Goal: Information Seeking & Learning: Compare options

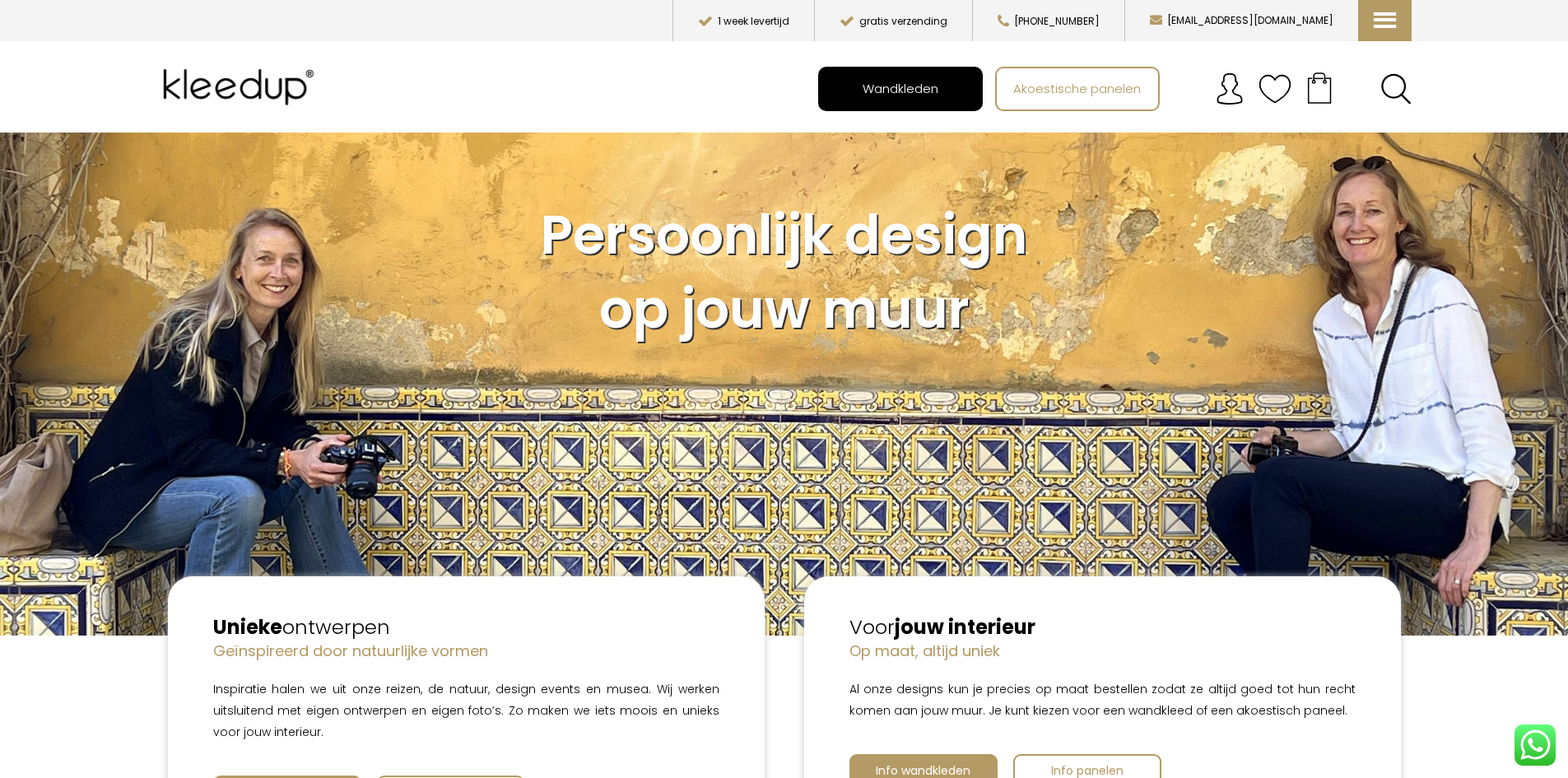
click at [909, 97] on span "Wandkleden" at bounding box center [900, 88] width 94 height 31
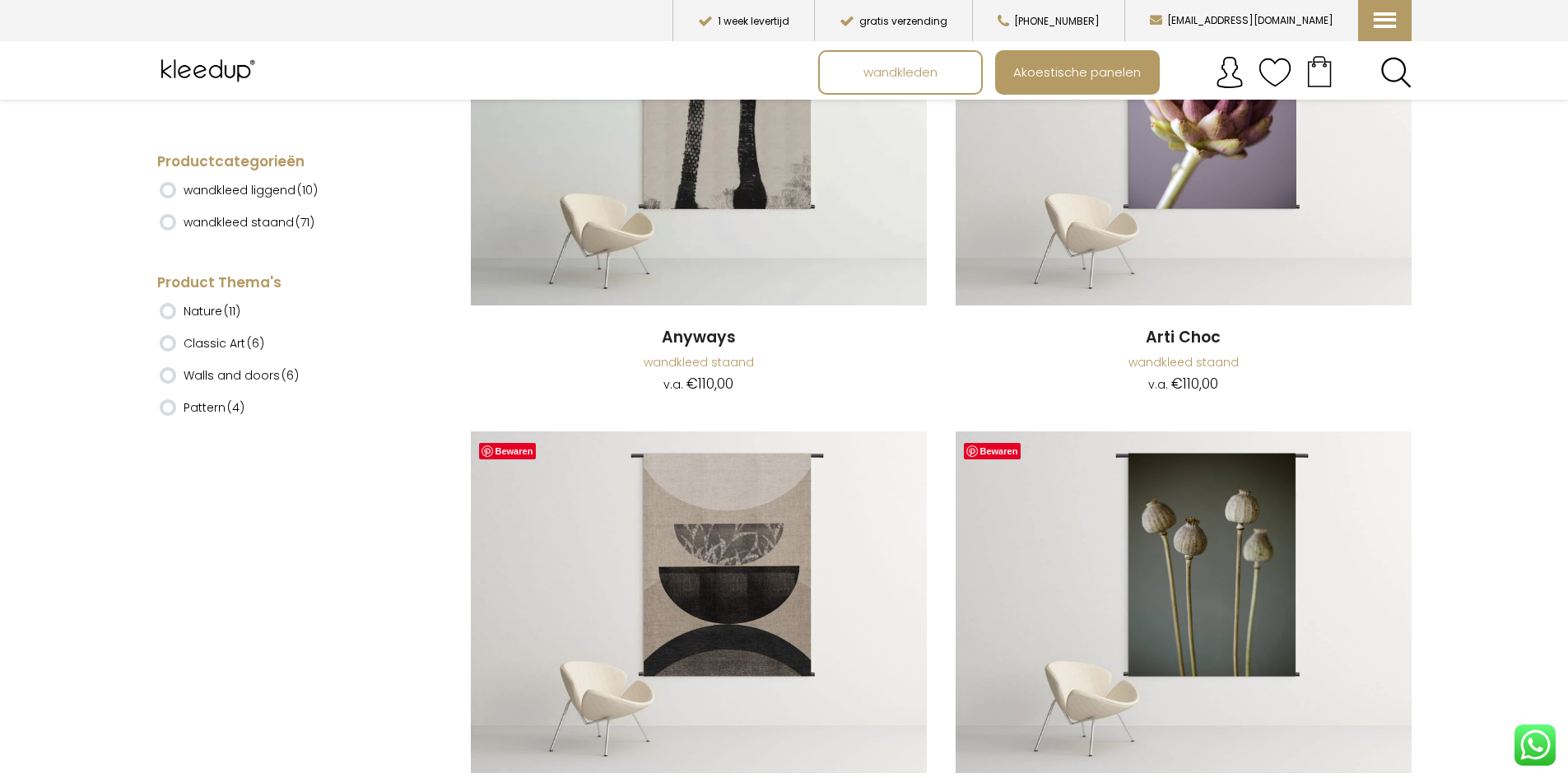
scroll to position [659, 0]
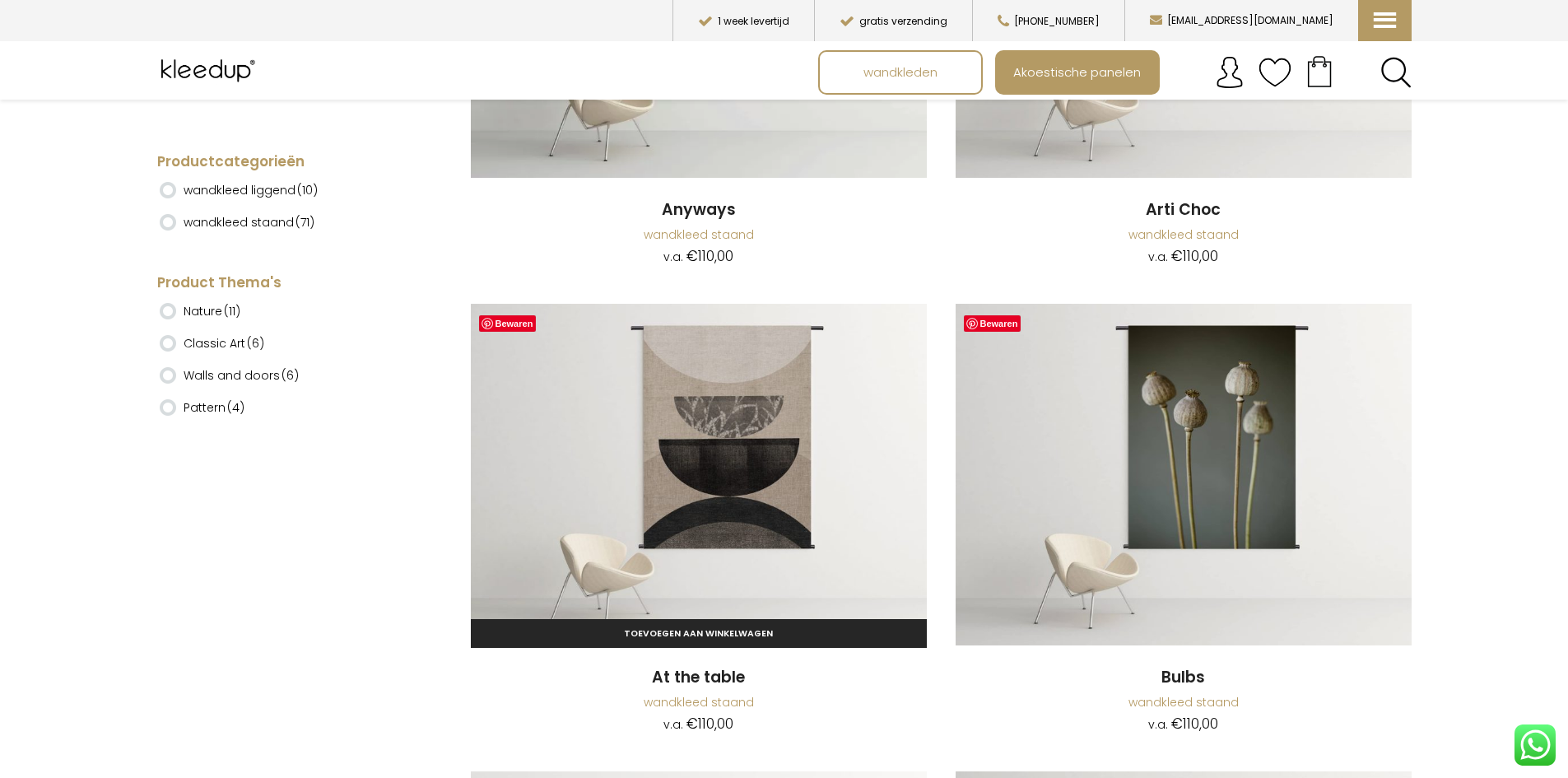
click at [761, 474] on img at bounding box center [698, 474] width 456 height 342
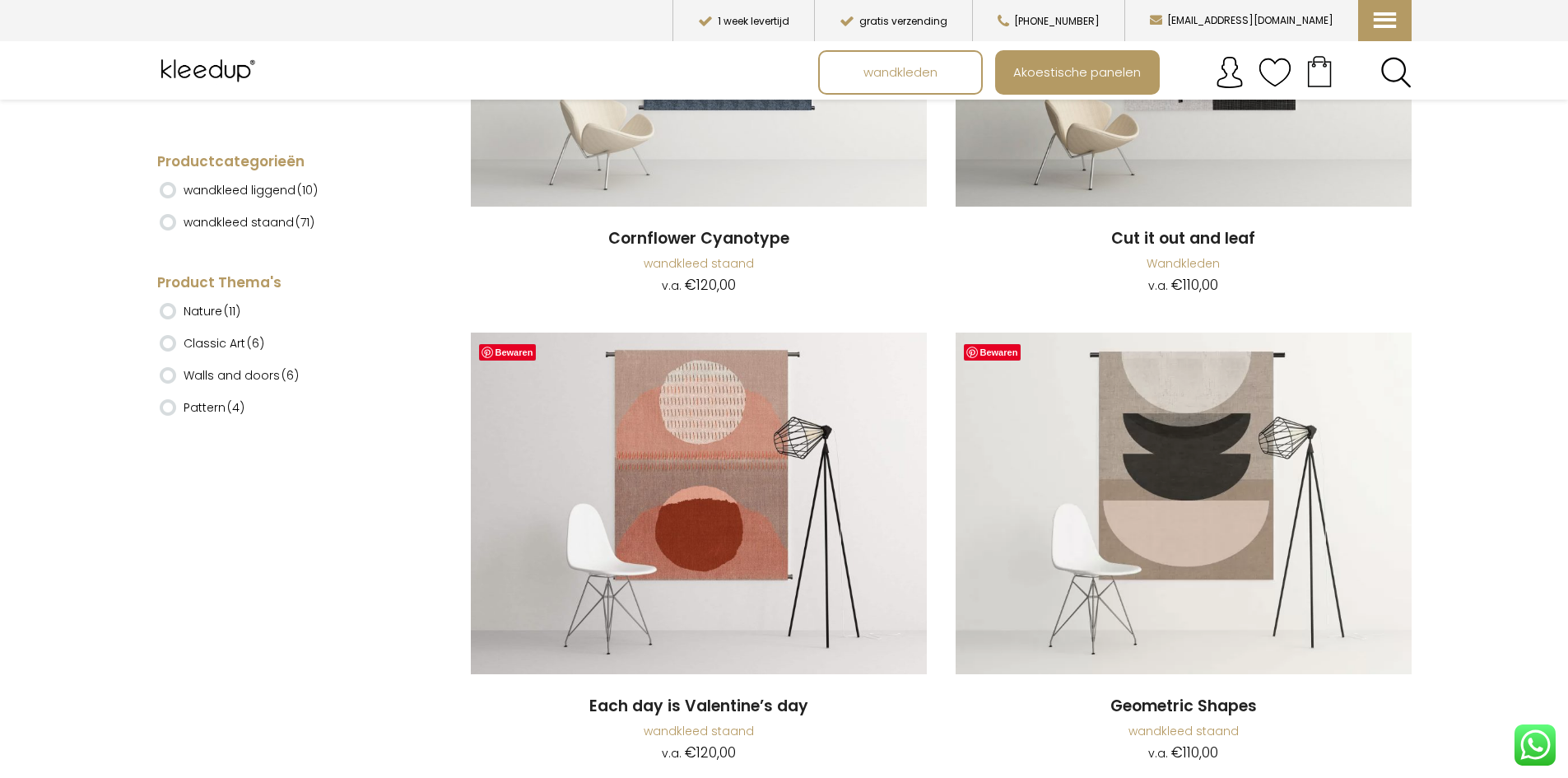
scroll to position [2140, 0]
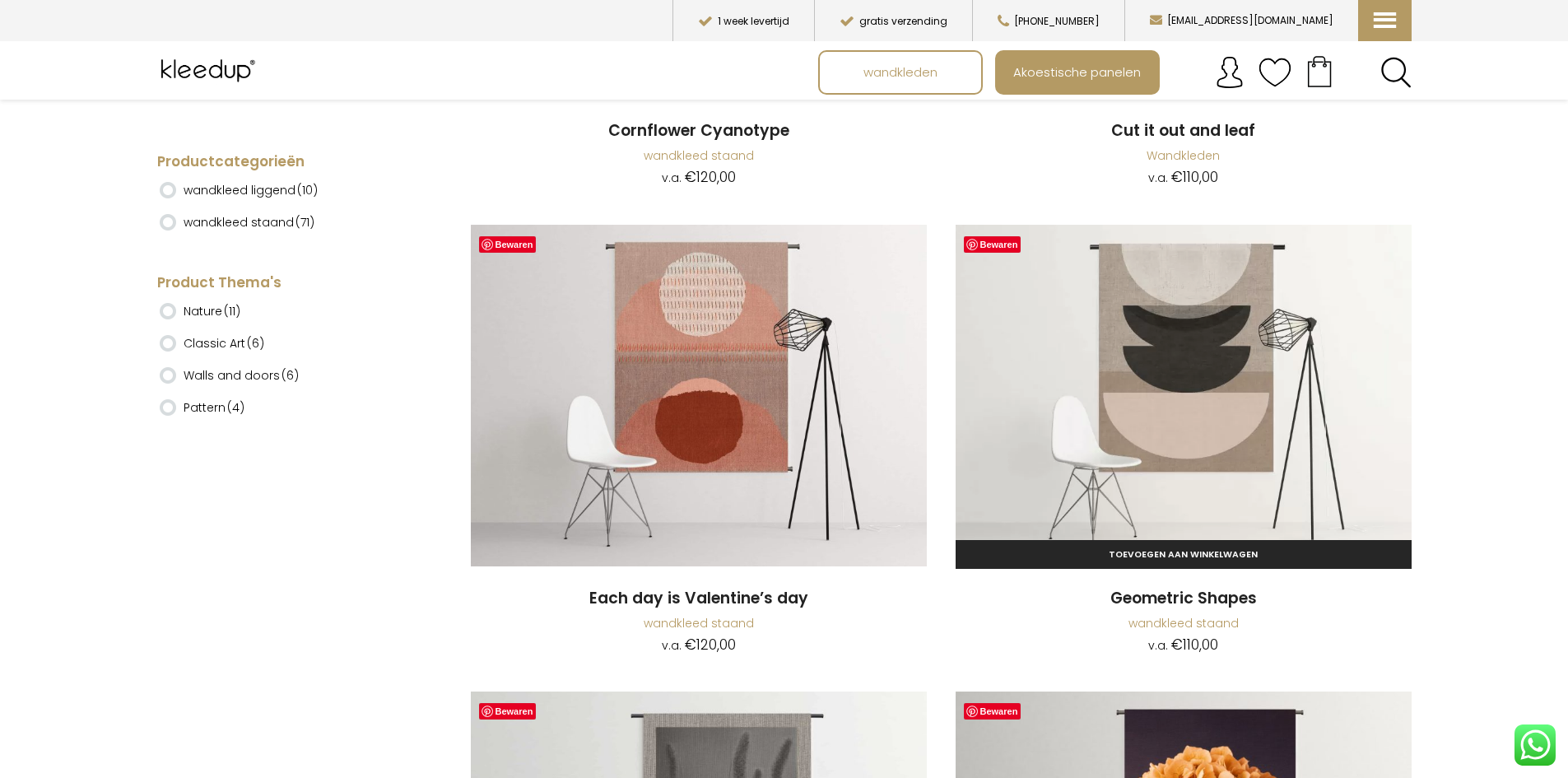
click at [1251, 418] on img at bounding box center [1183, 396] width 456 height 342
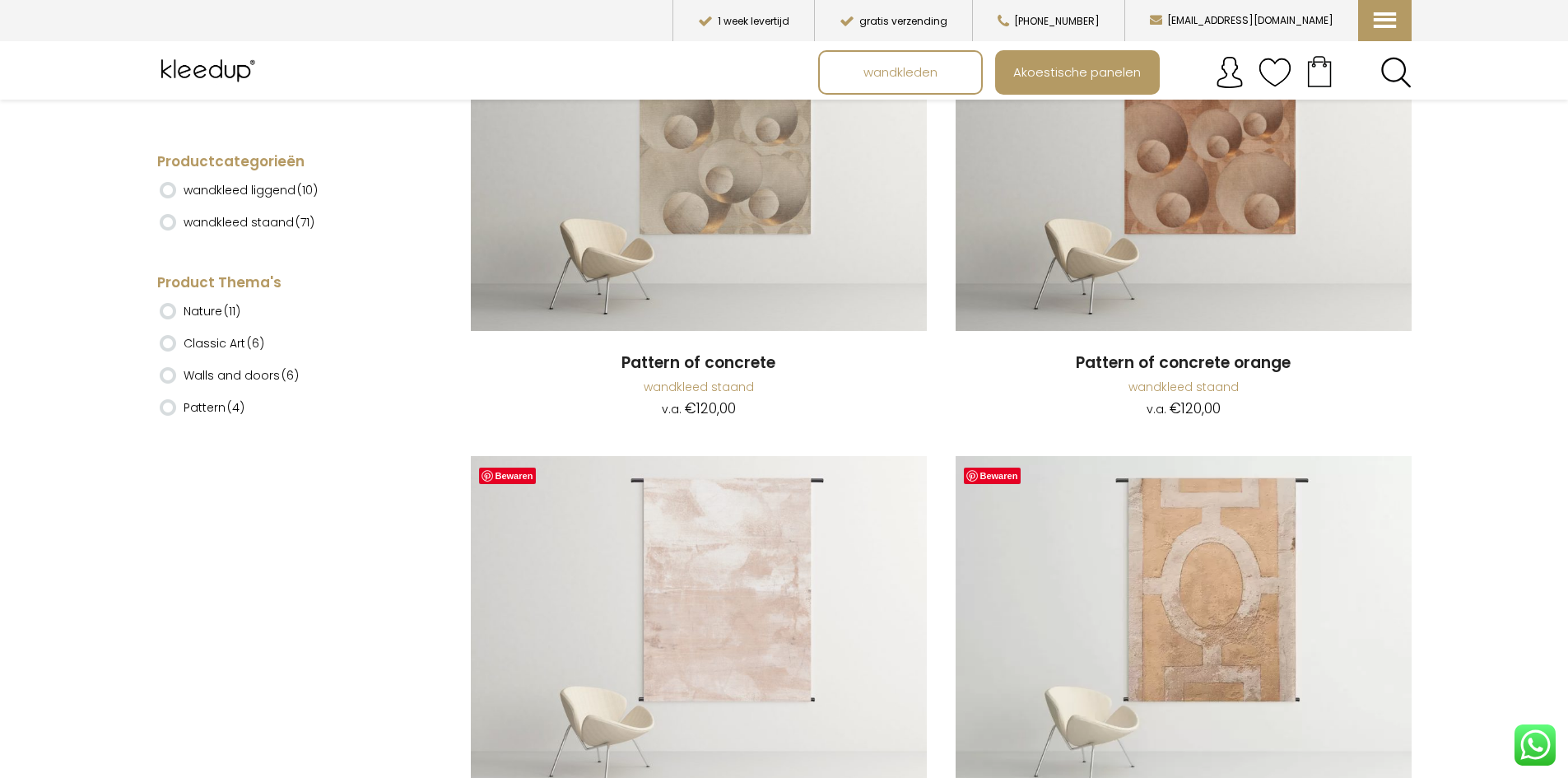
scroll to position [4108, 0]
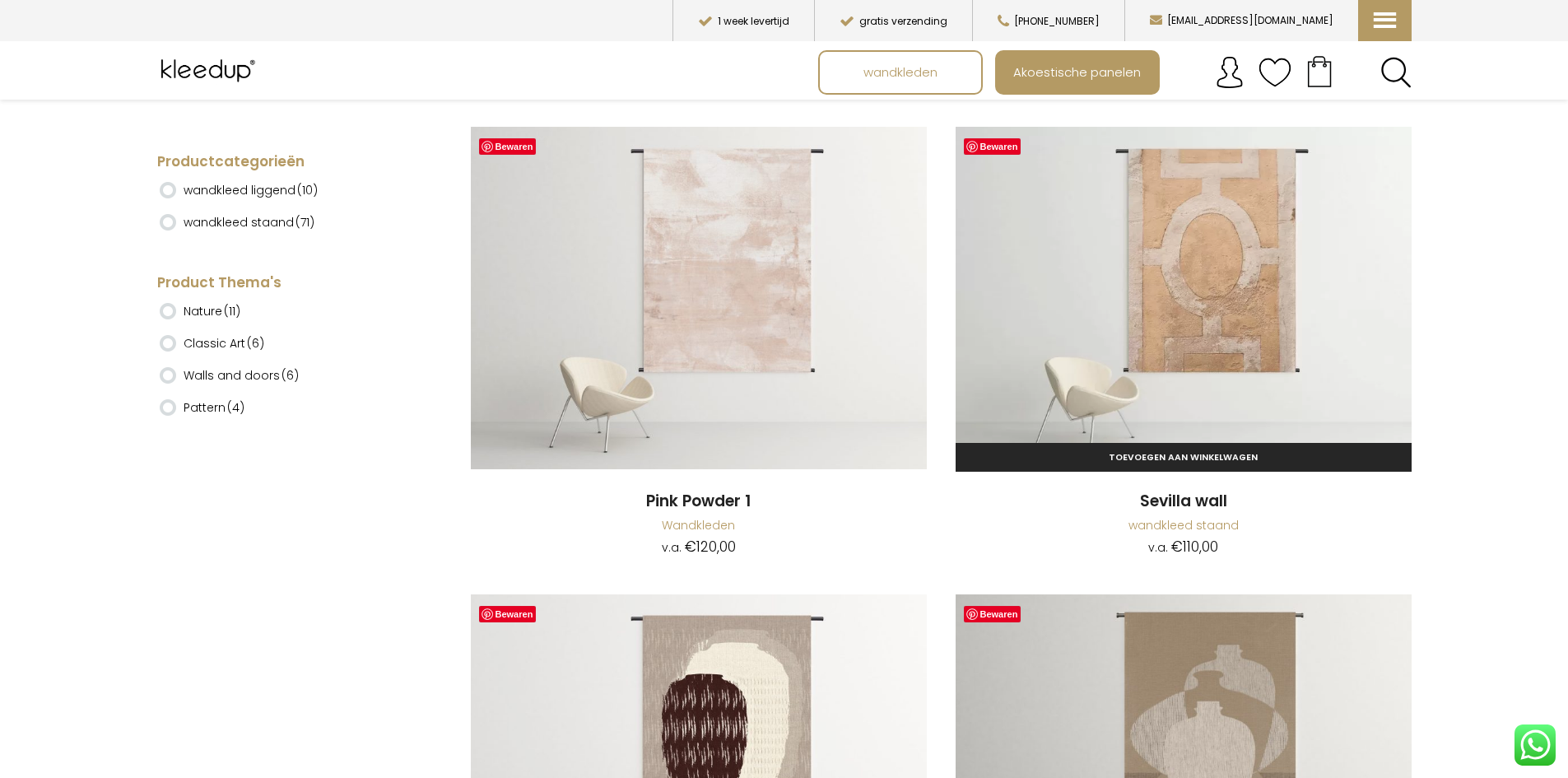
click at [1234, 304] on img at bounding box center [1183, 298] width 456 height 342
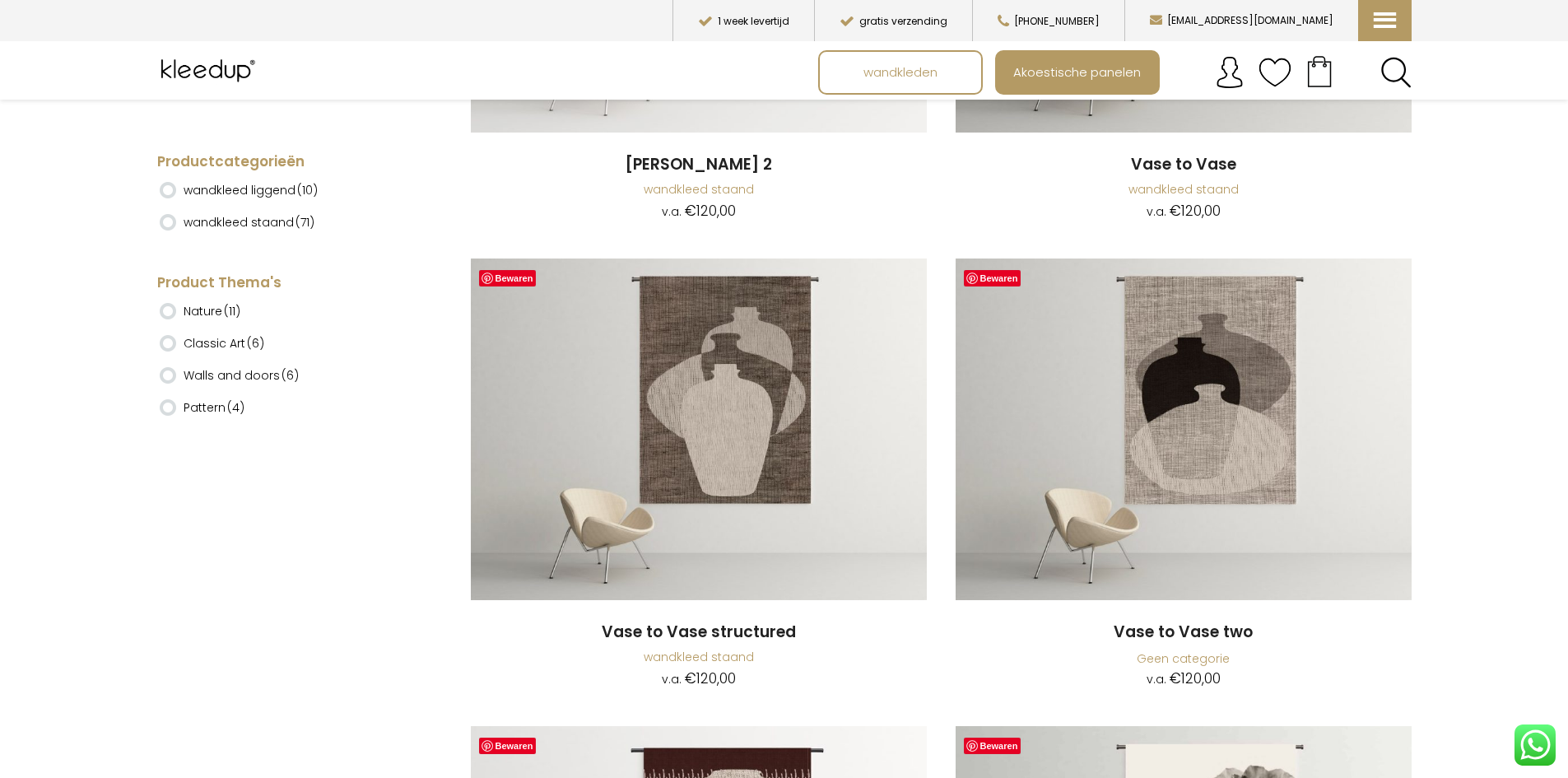
scroll to position [4993, 0]
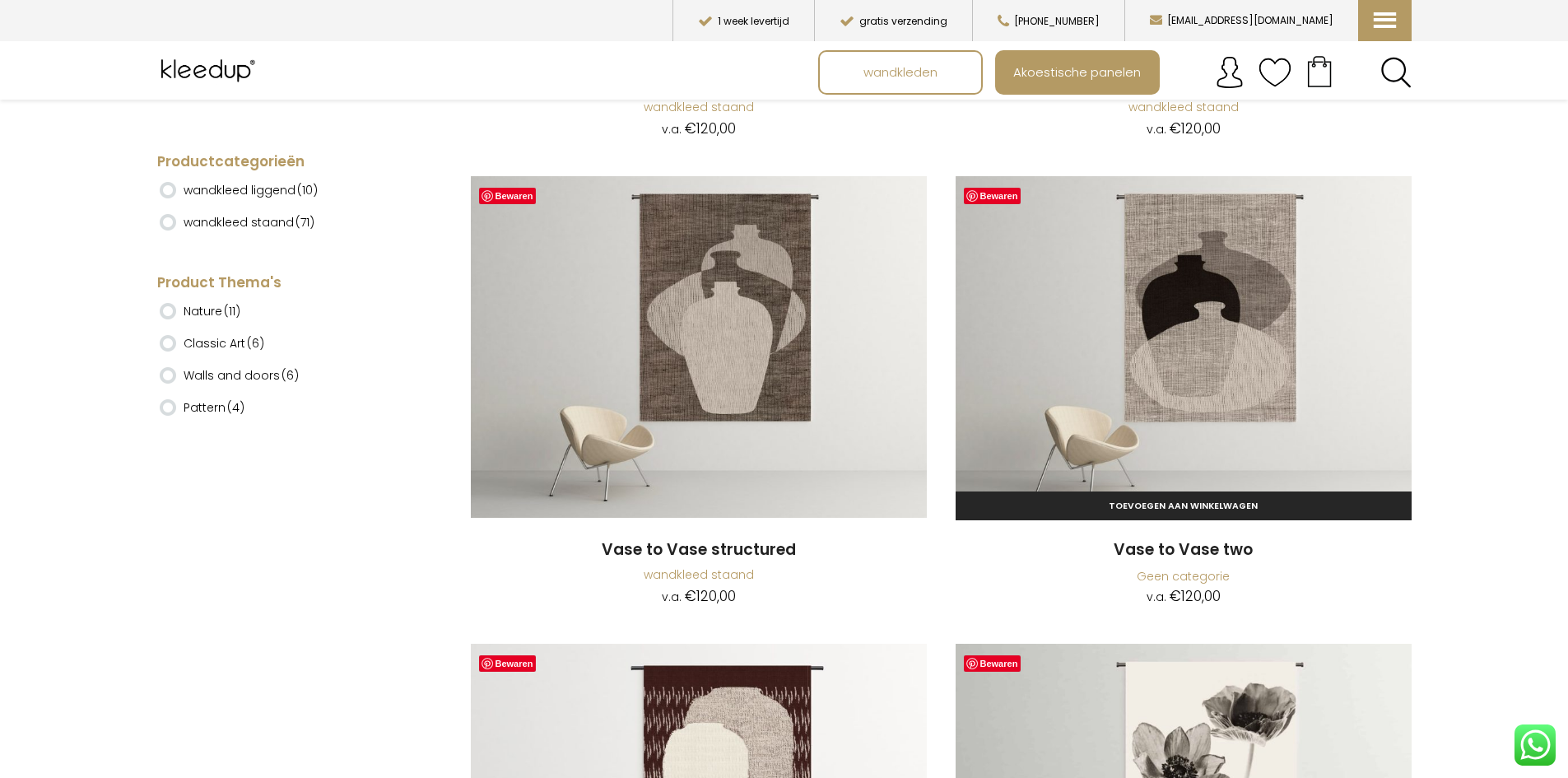
click at [1254, 384] on img at bounding box center [1183, 347] width 456 height 342
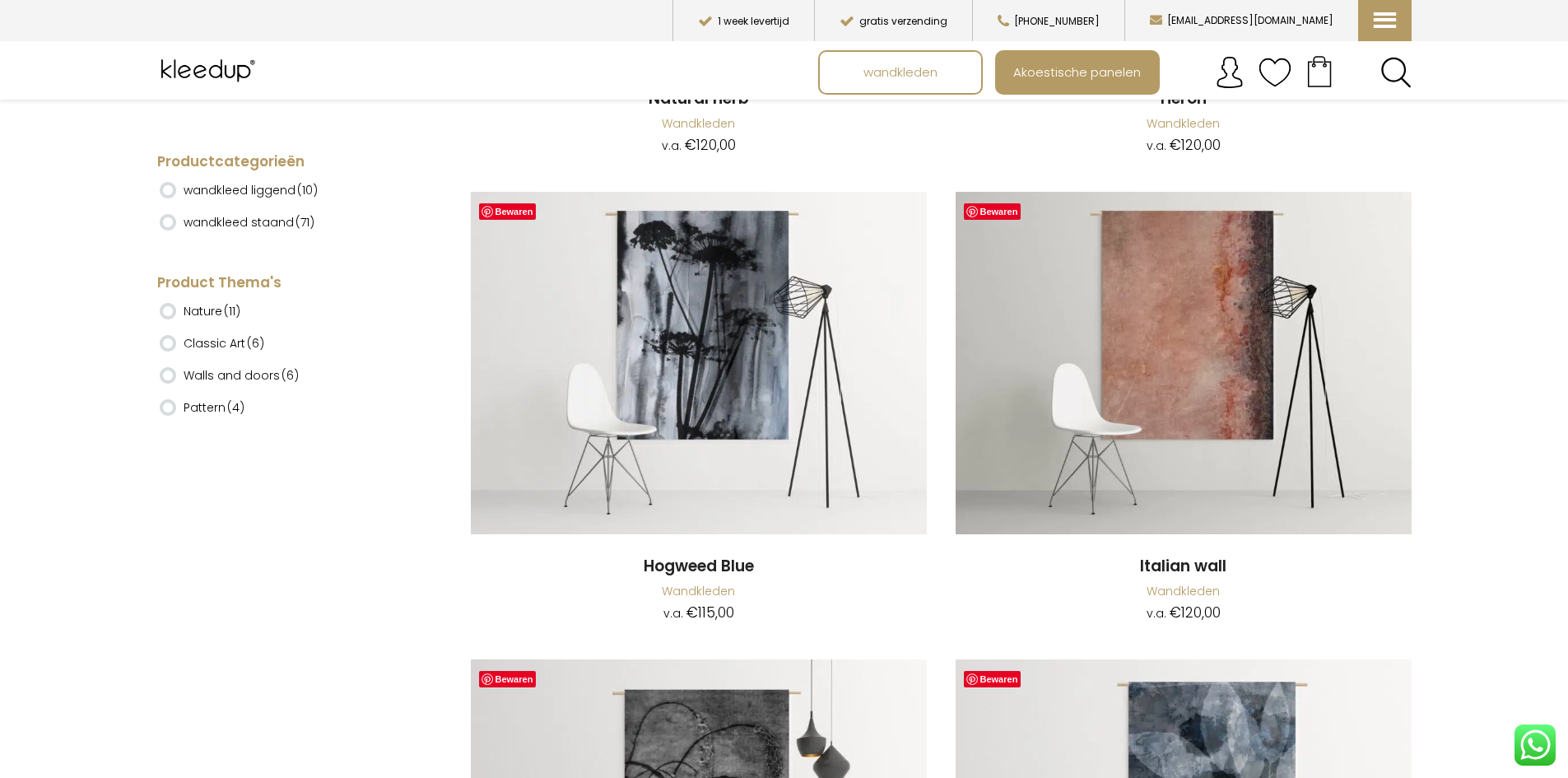
scroll to position [11059, 0]
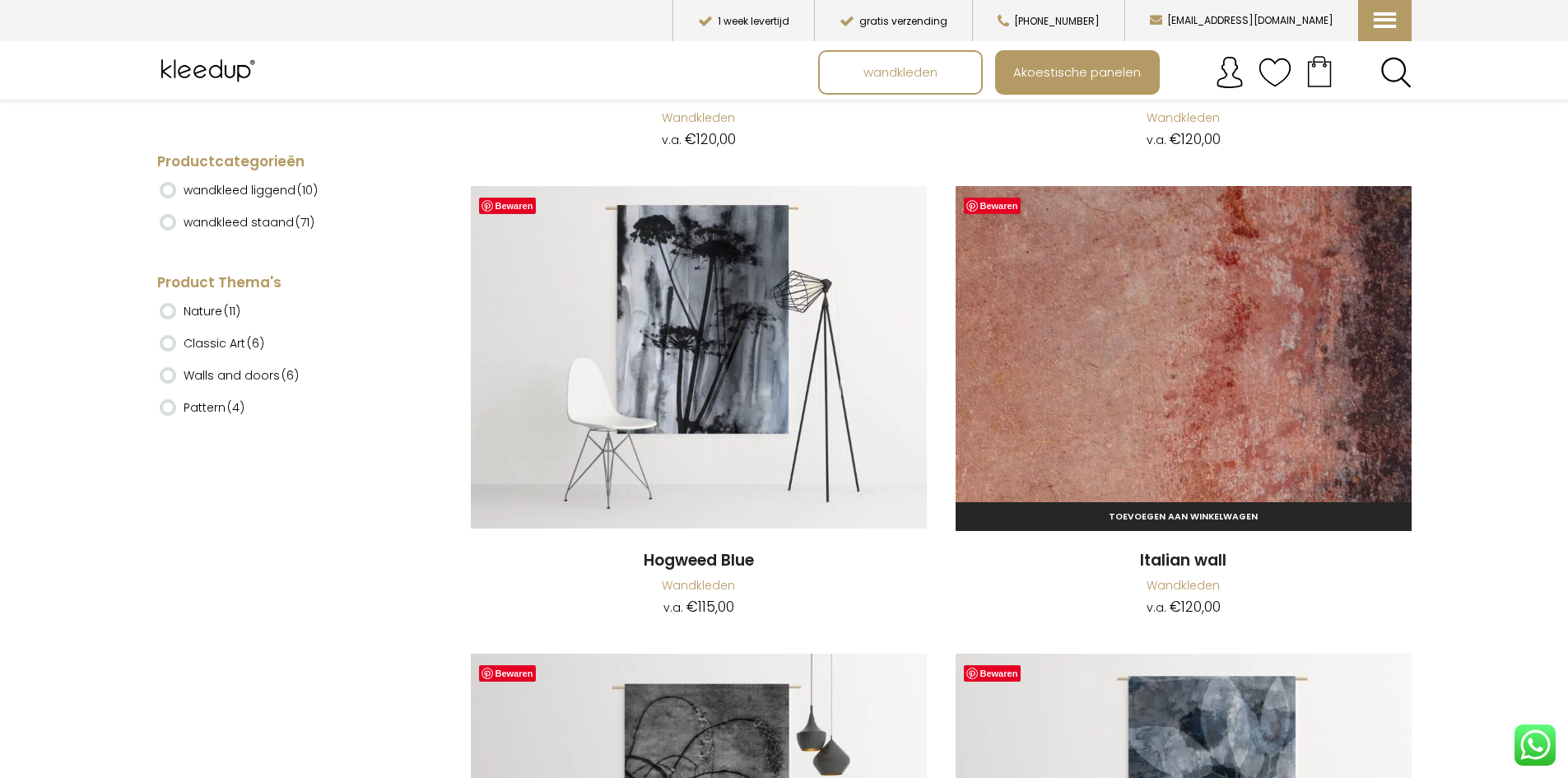
click at [1114, 434] on img at bounding box center [1183, 357] width 456 height 342
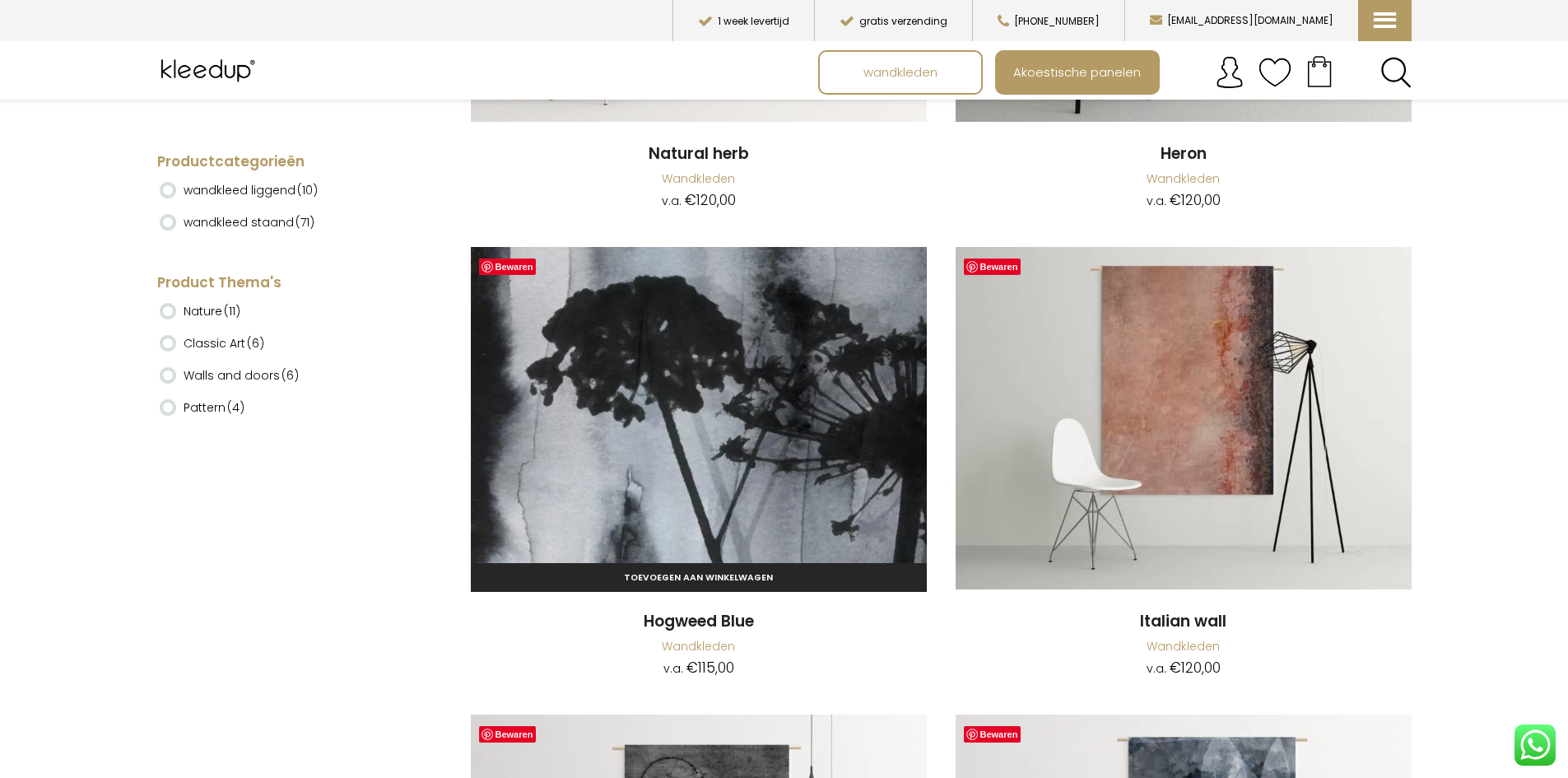
click at [717, 496] on img at bounding box center [698, 418] width 456 height 342
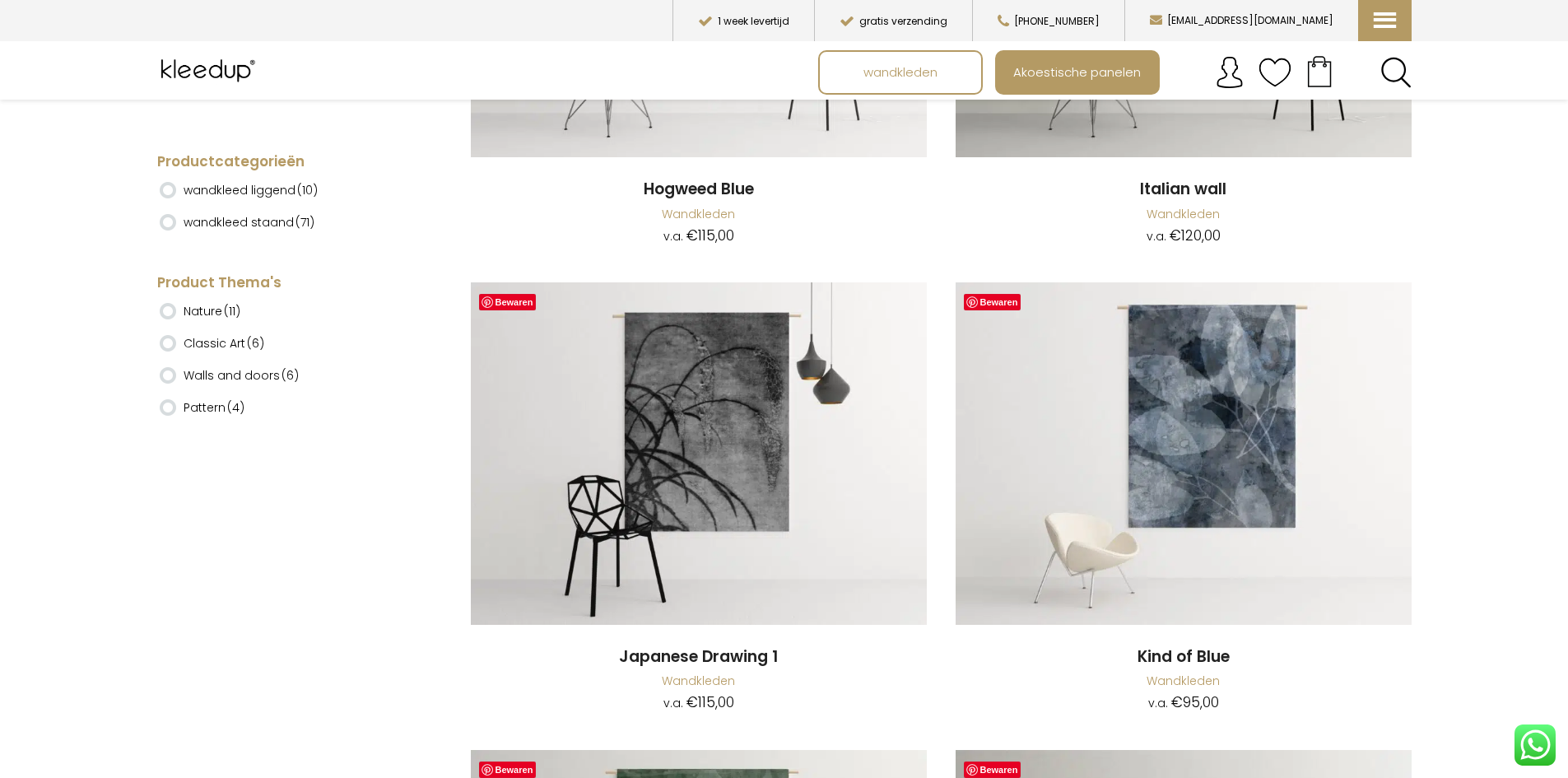
scroll to position [11431, 0]
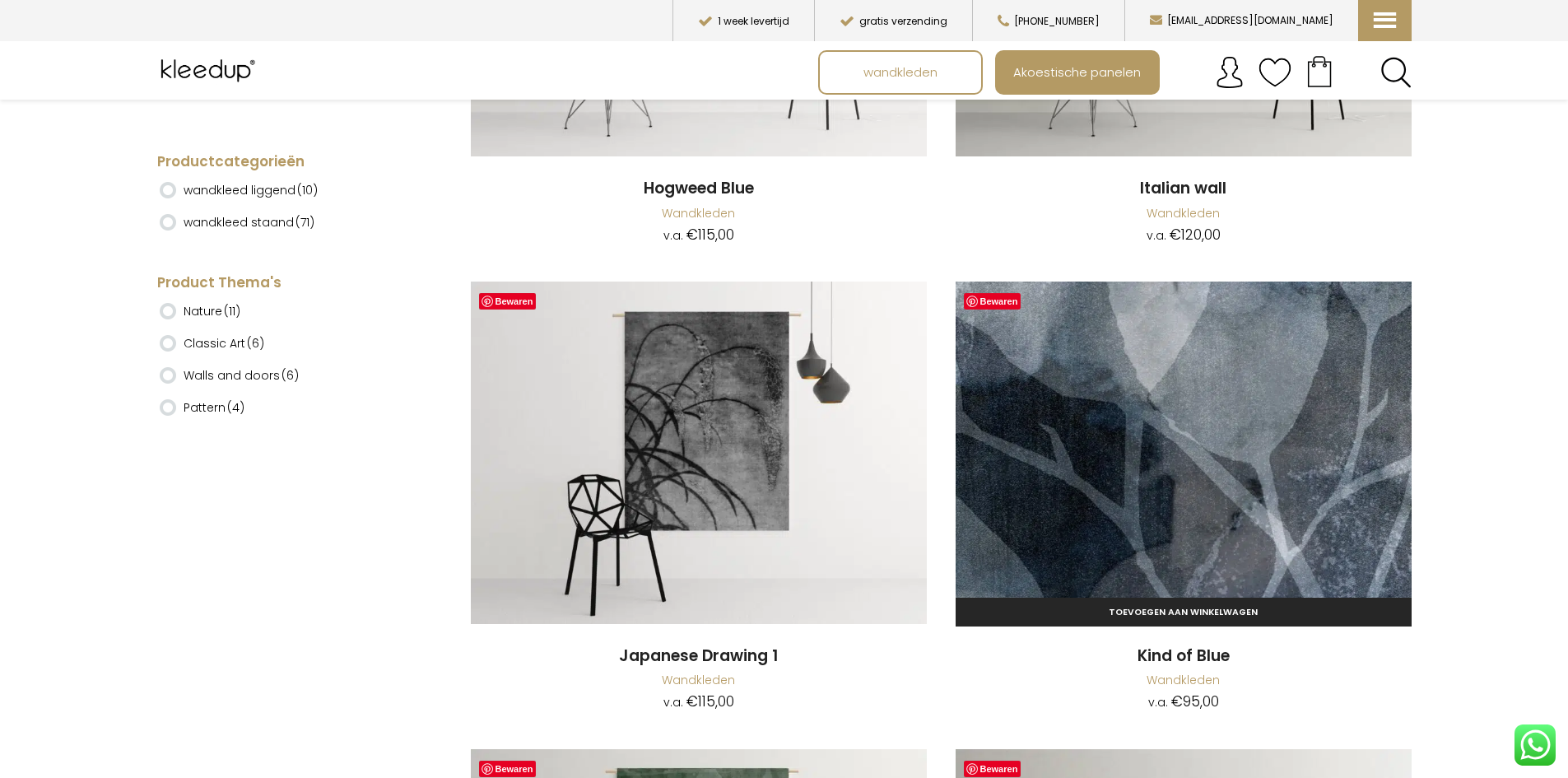
click at [1167, 440] on img at bounding box center [1183, 452] width 456 height 342
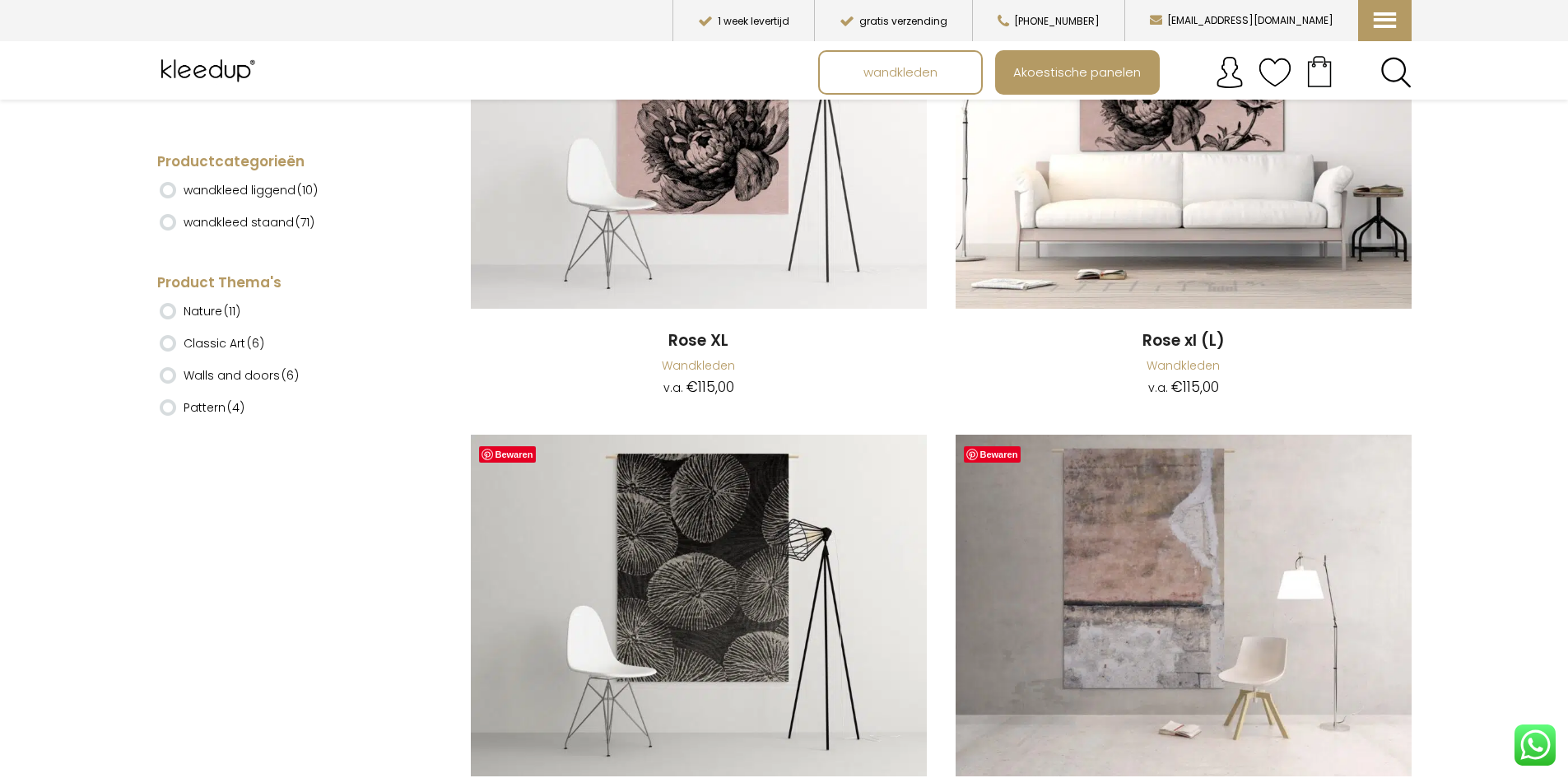
scroll to position [14330, 0]
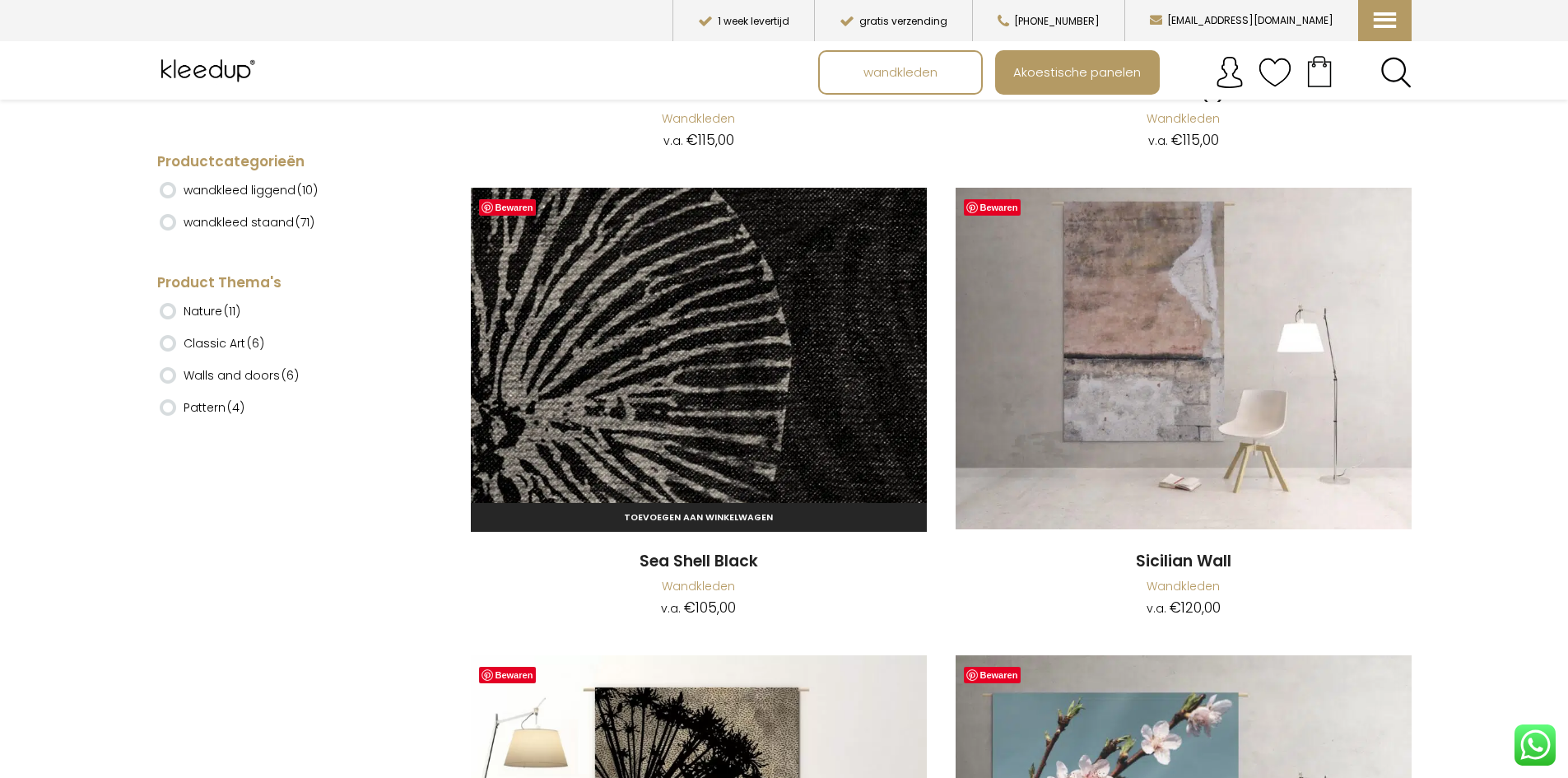
click at [672, 389] on img at bounding box center [698, 359] width 456 height 342
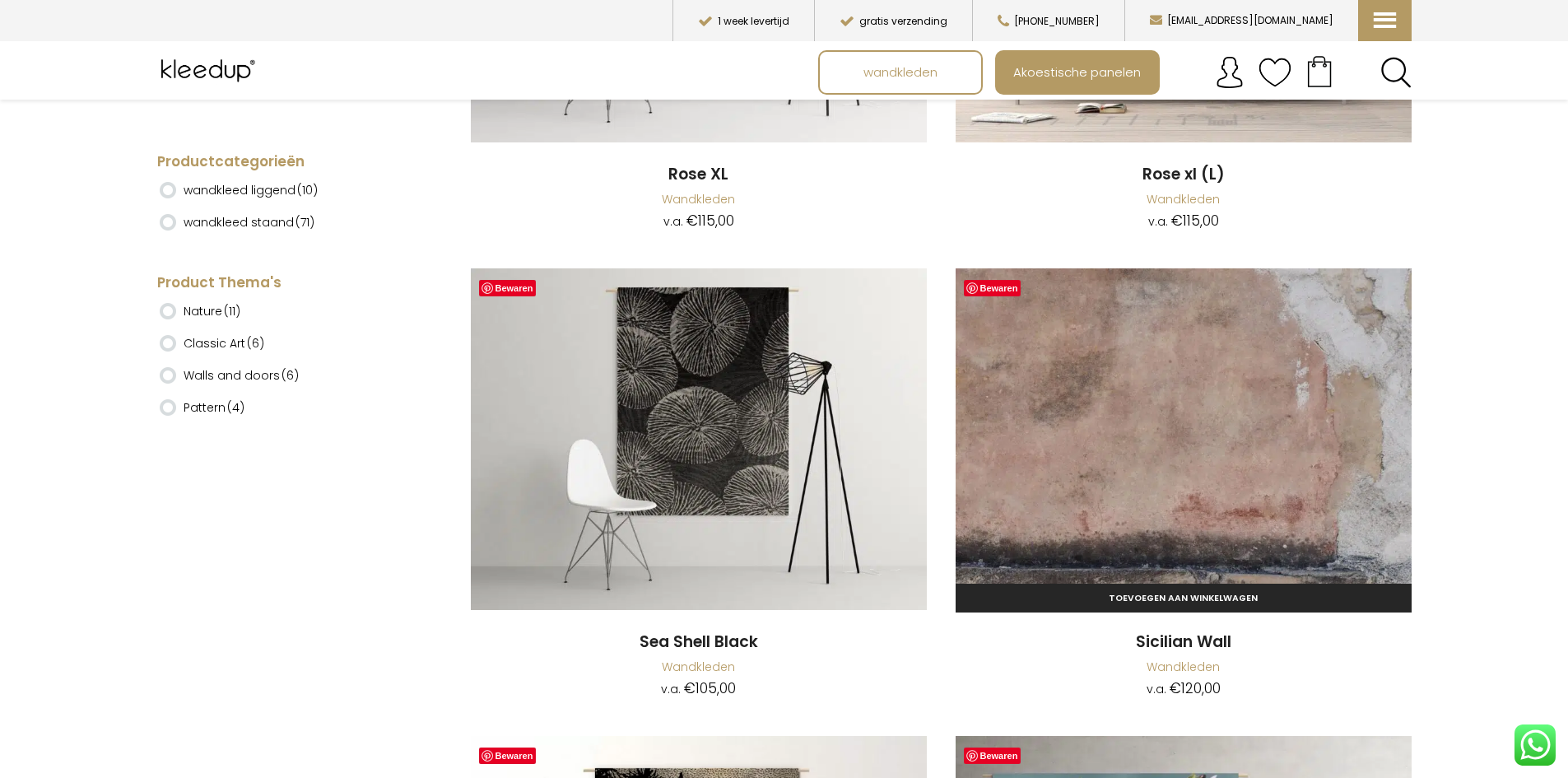
click at [1181, 399] on img at bounding box center [1183, 440] width 456 height 342
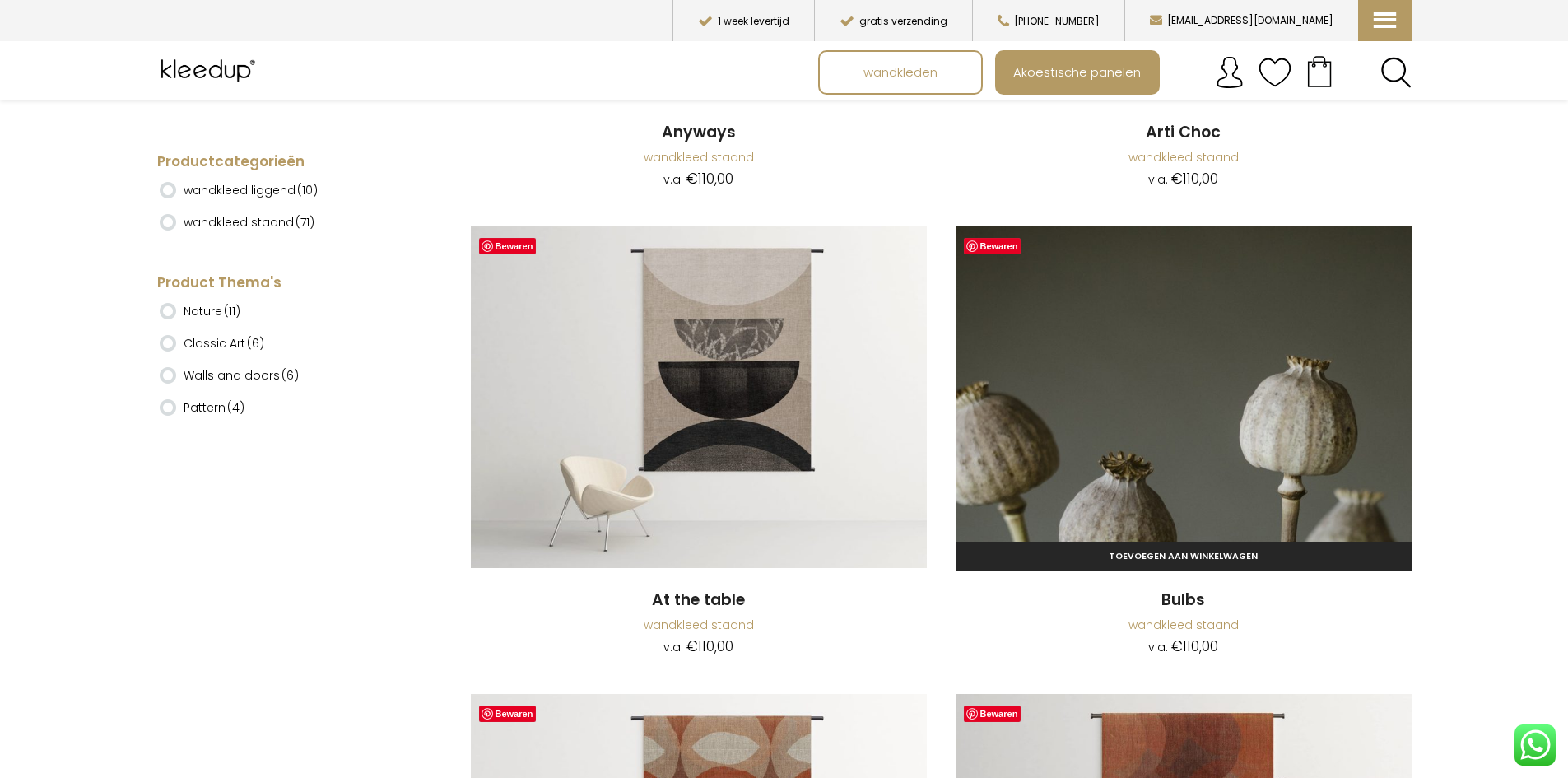
scroll to position [872, 0]
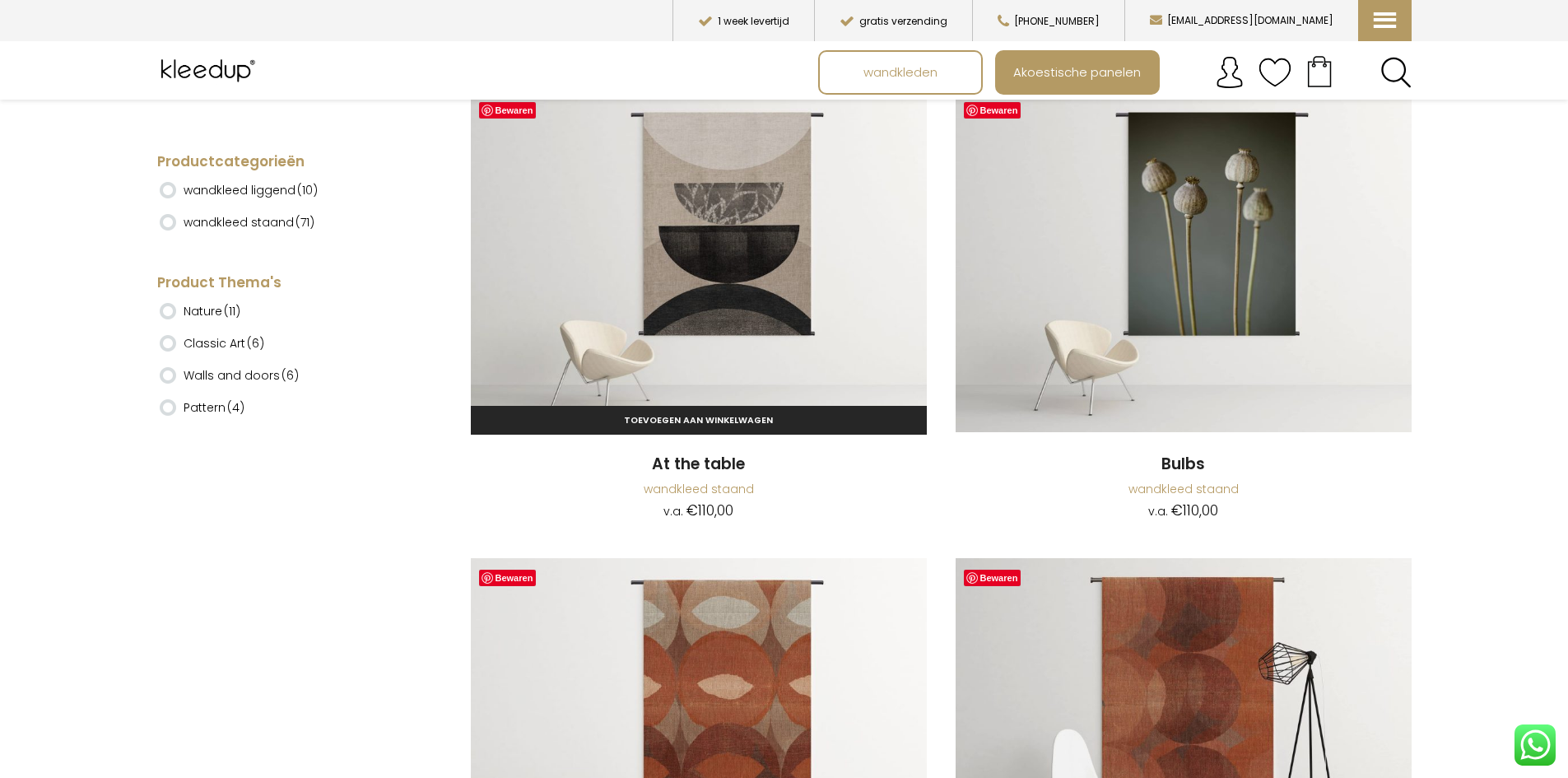
click at [715, 254] on img at bounding box center [698, 261] width 456 height 342
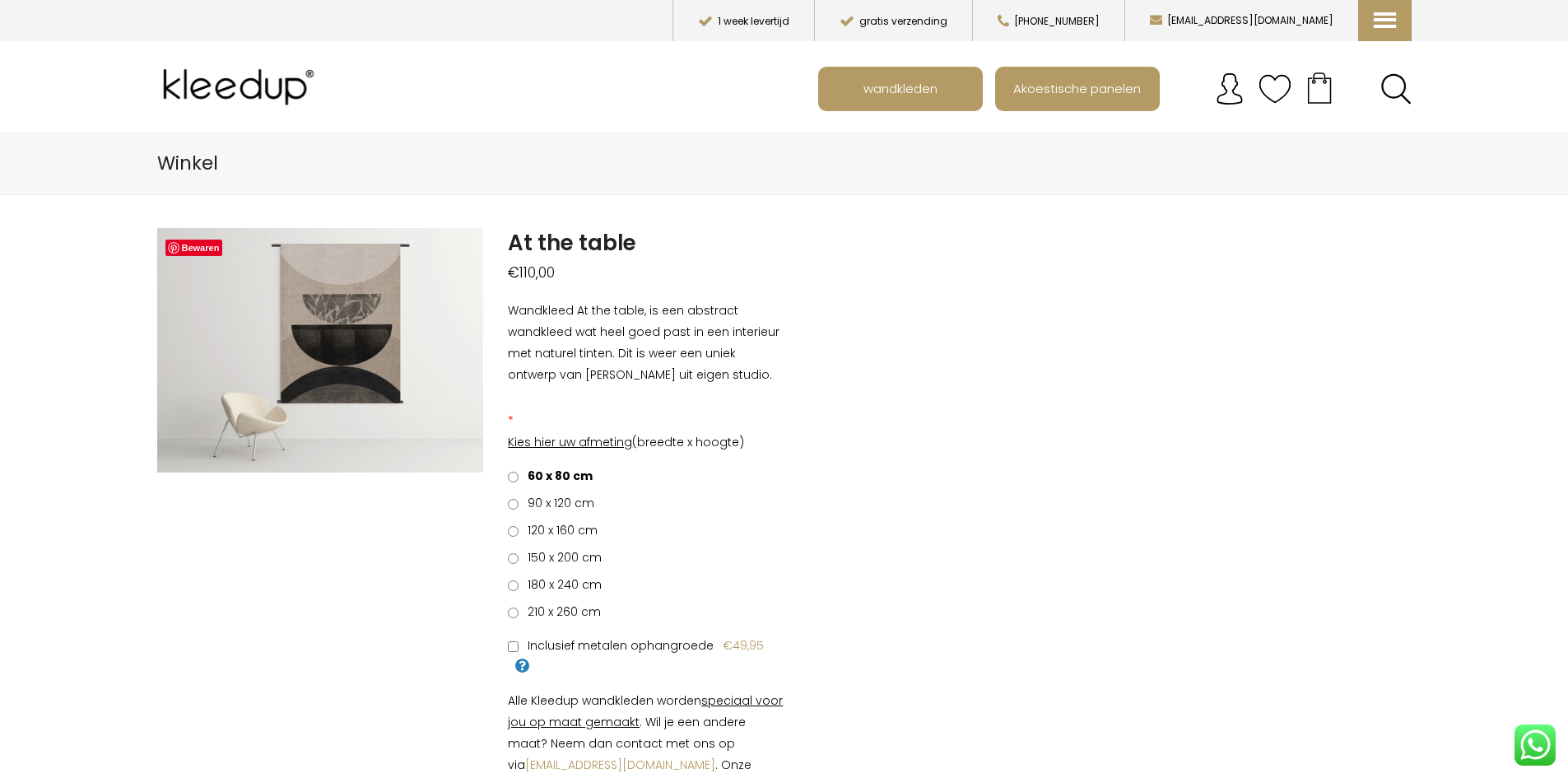
click at [571, 501] on span "90 x 120 cm" at bounding box center [558, 503] width 73 height 16
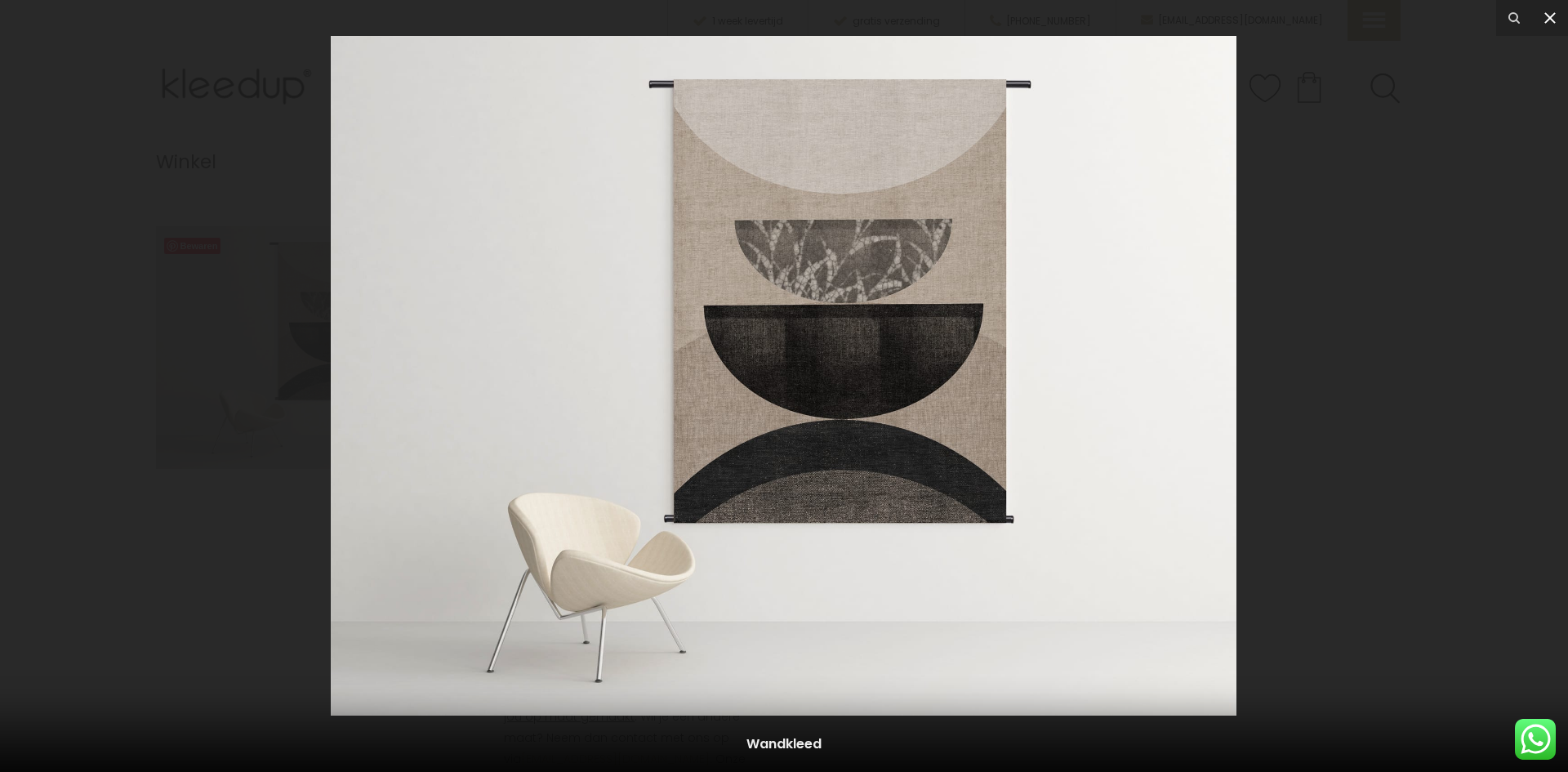
click at [1551, 15] on icon at bounding box center [1550, 18] width 20 height 20
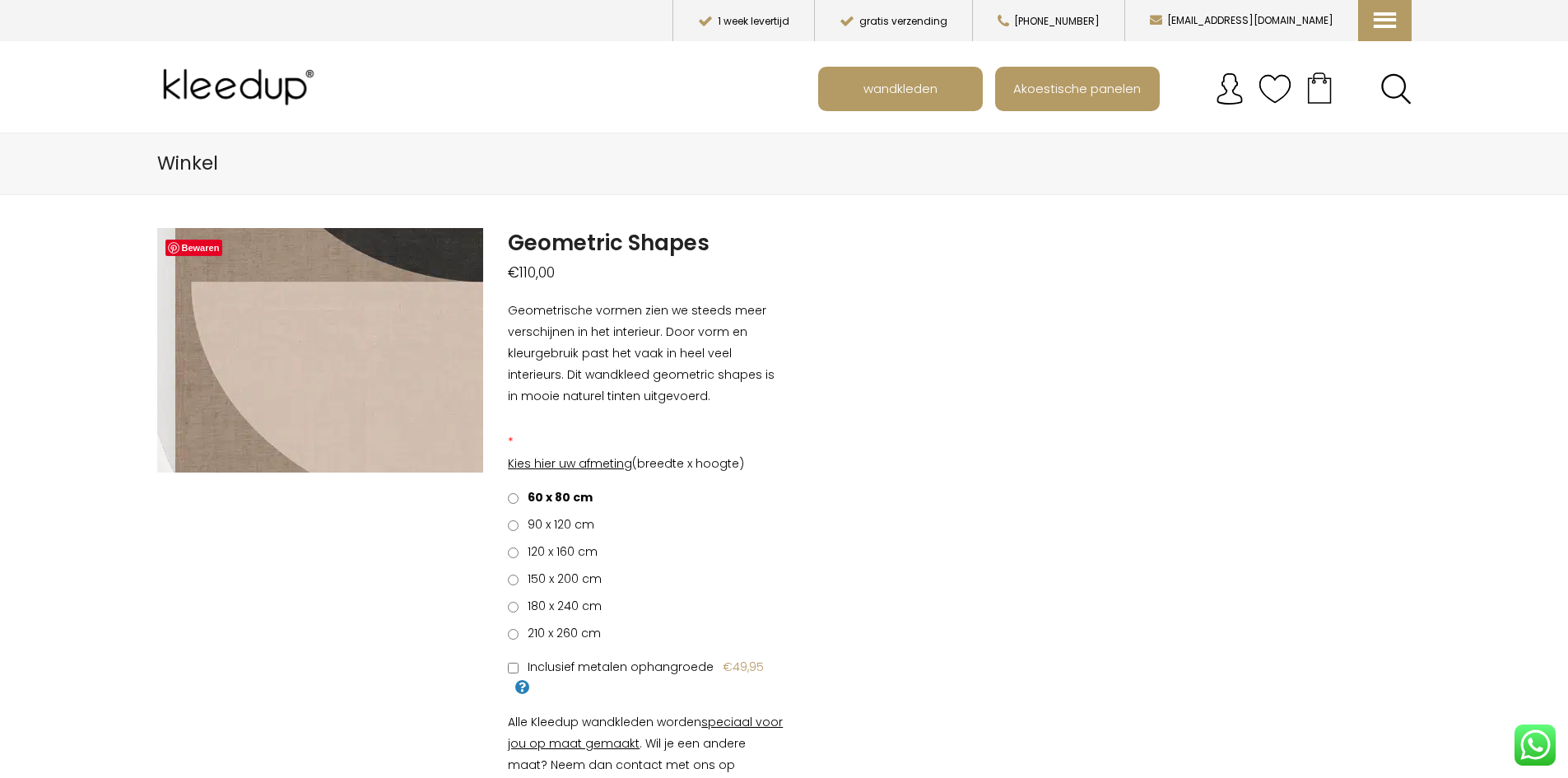
click at [280, 364] on img at bounding box center [481, 292] width 1647 height 1235
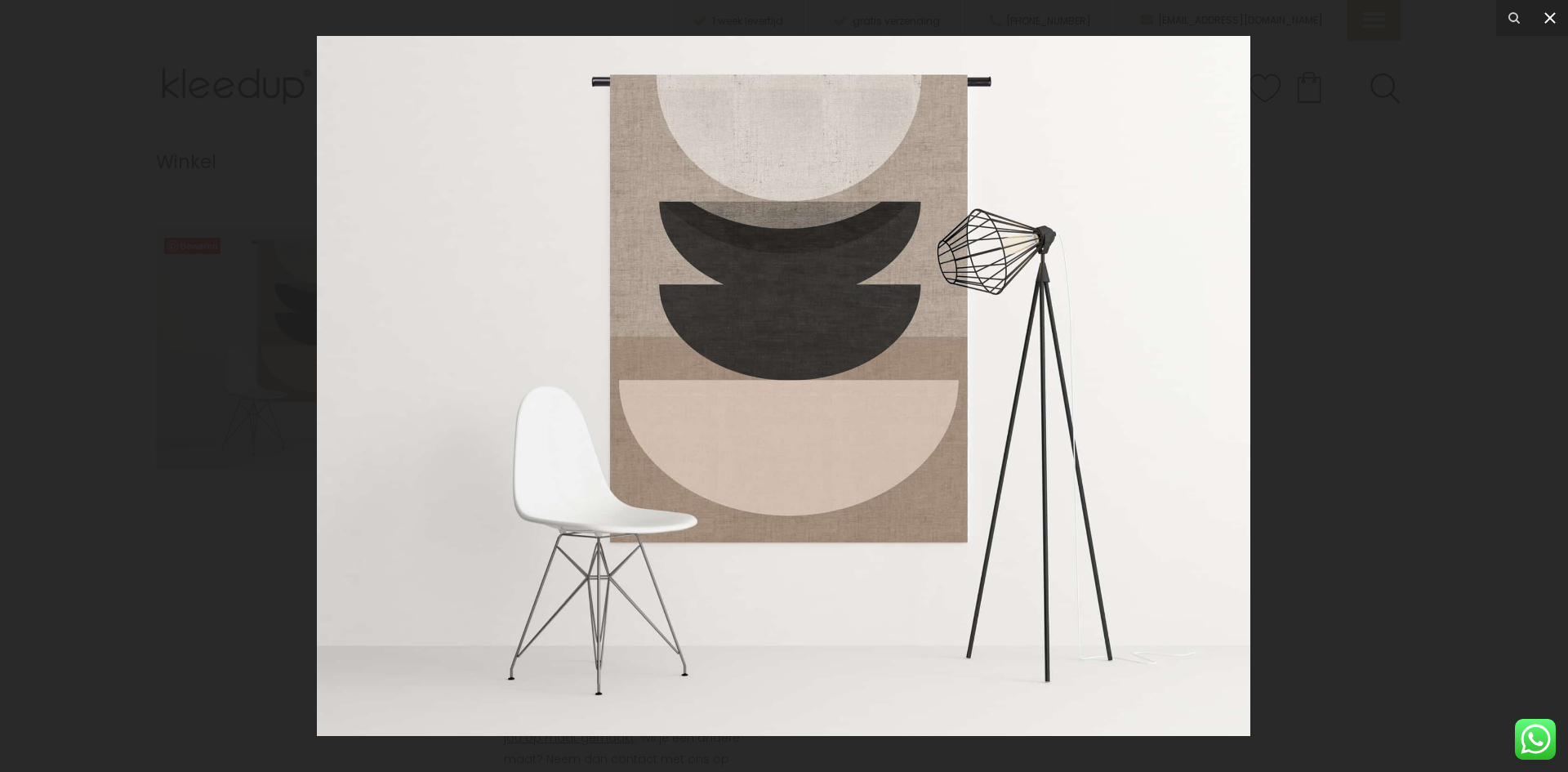
click at [1548, 23] on icon at bounding box center [1550, 18] width 20 height 20
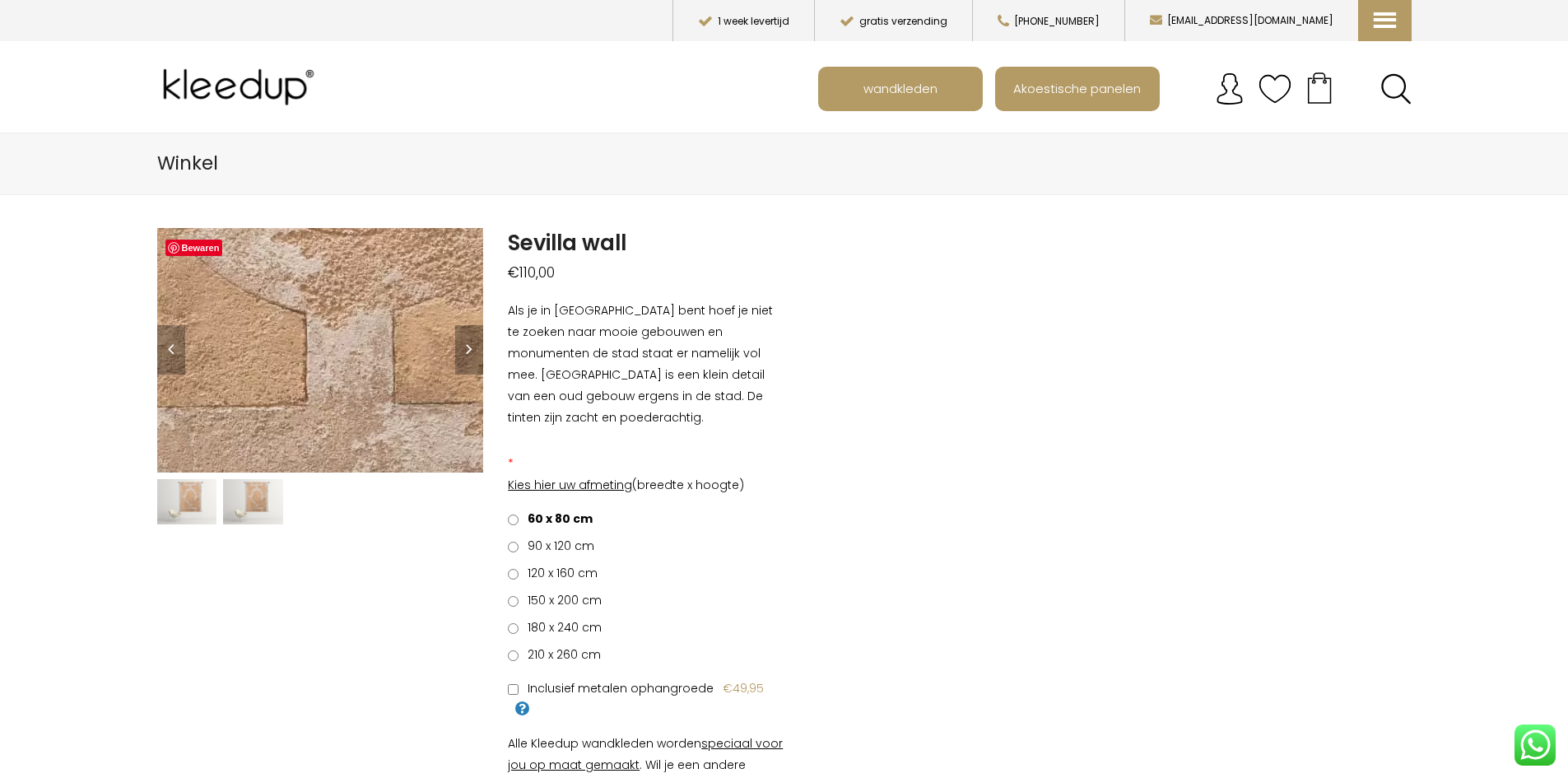
click at [338, 372] on img at bounding box center [219, 226] width 2108 height 1580
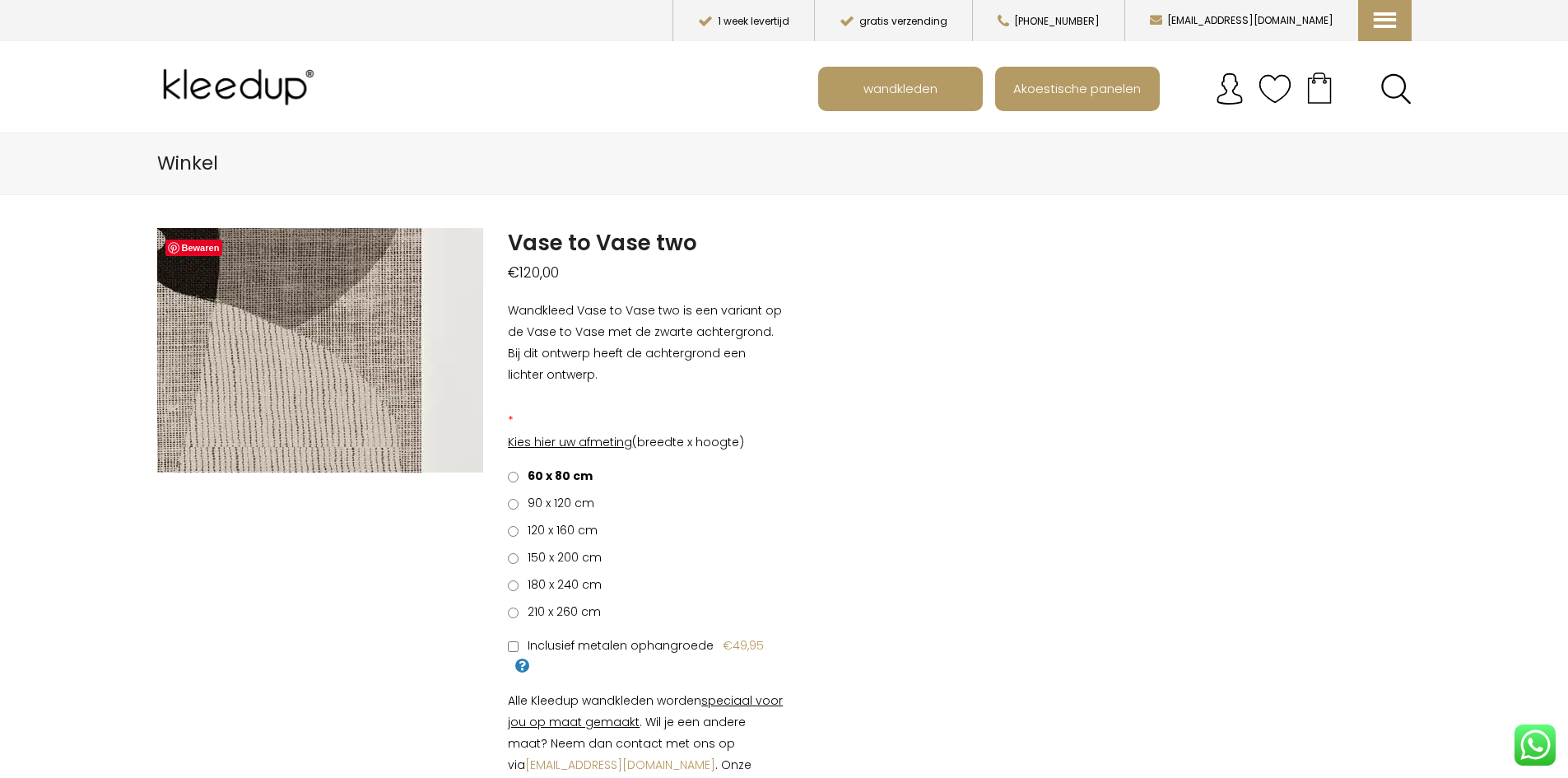
click at [395, 341] on img at bounding box center [15, 388] width 1647 height 1235
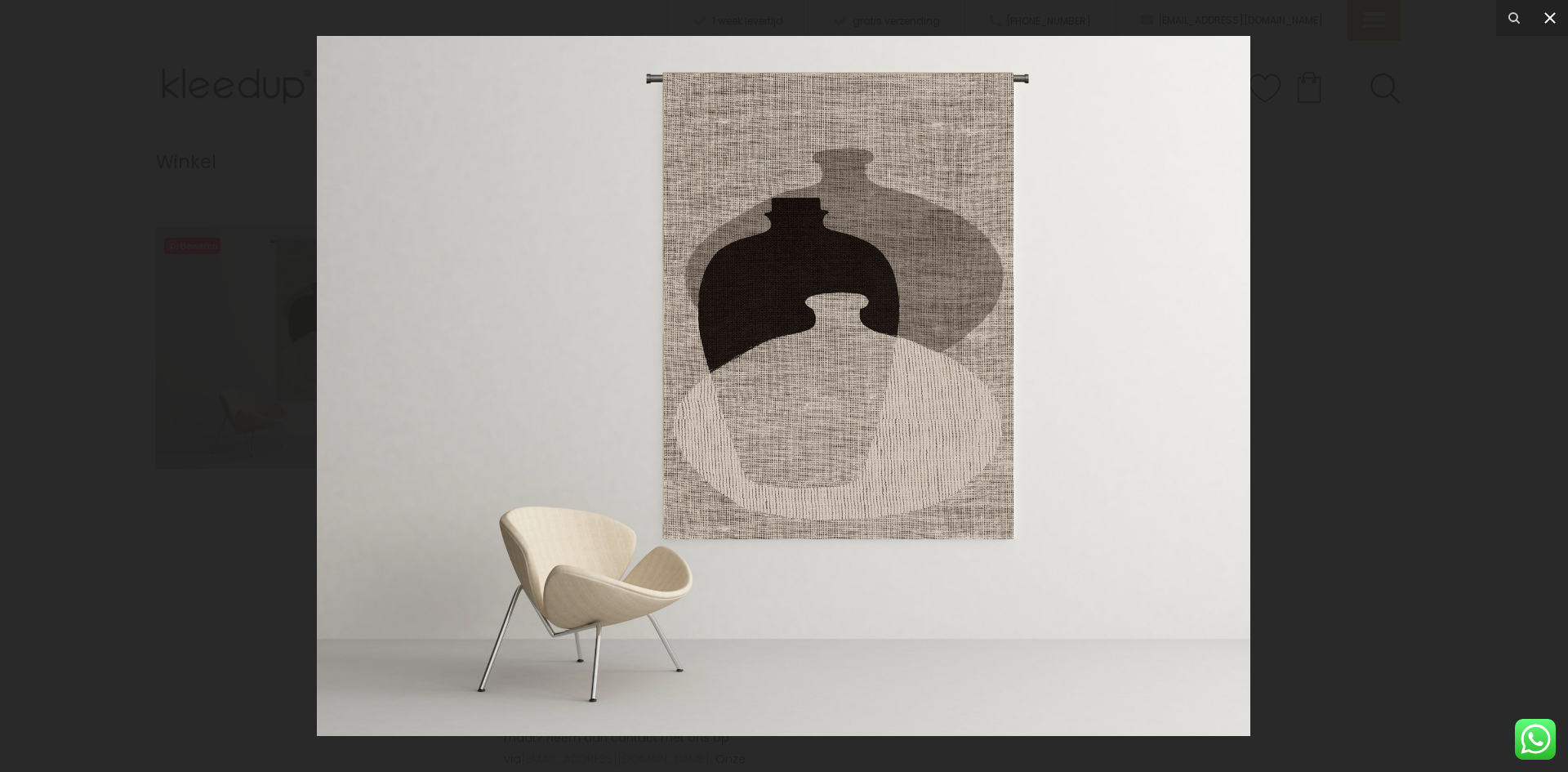
click at [1549, 16] on icon at bounding box center [1550, 18] width 12 height 12
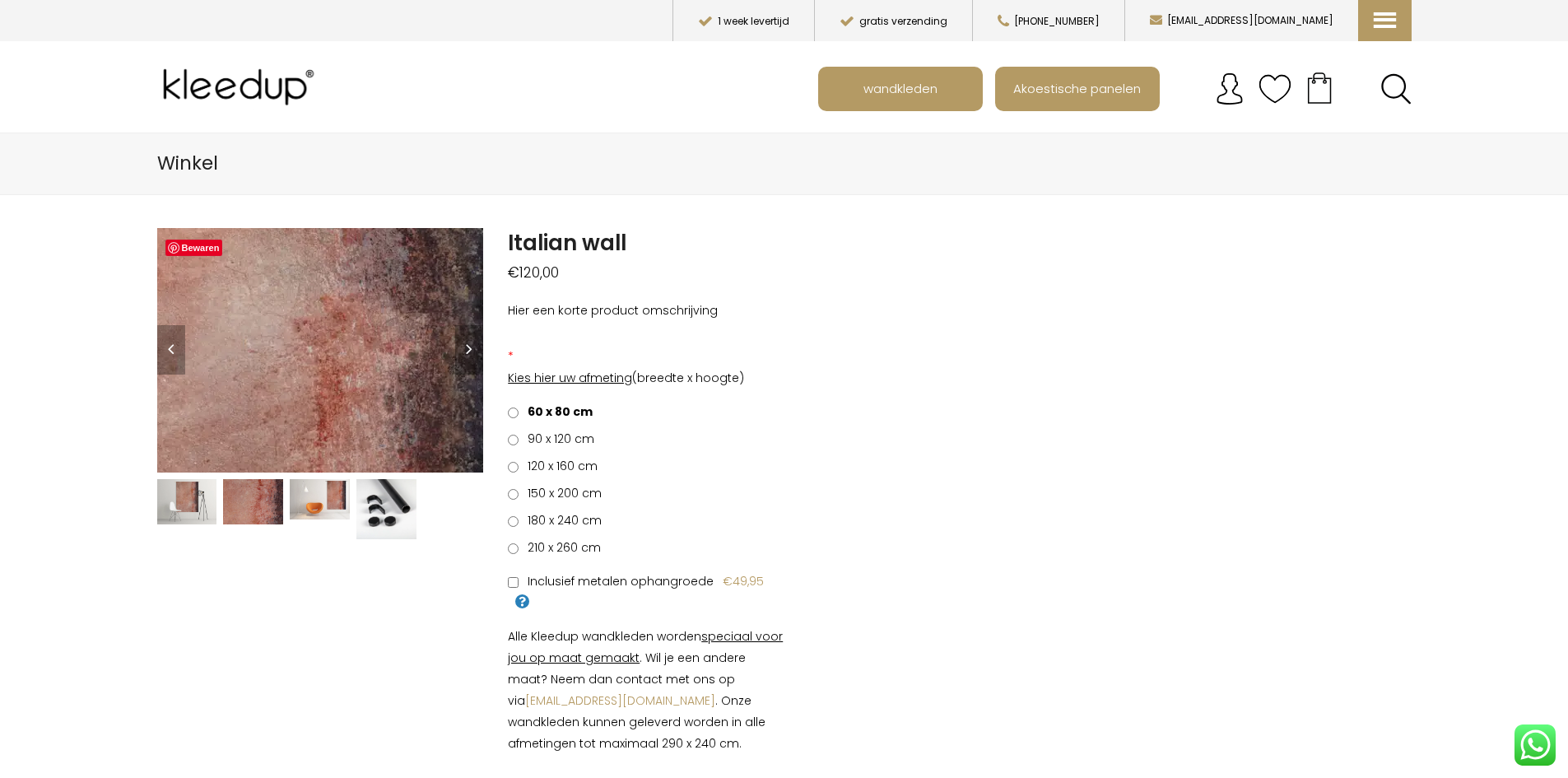
click at [359, 374] on img at bounding box center [162, 252] width 1647 height 1235
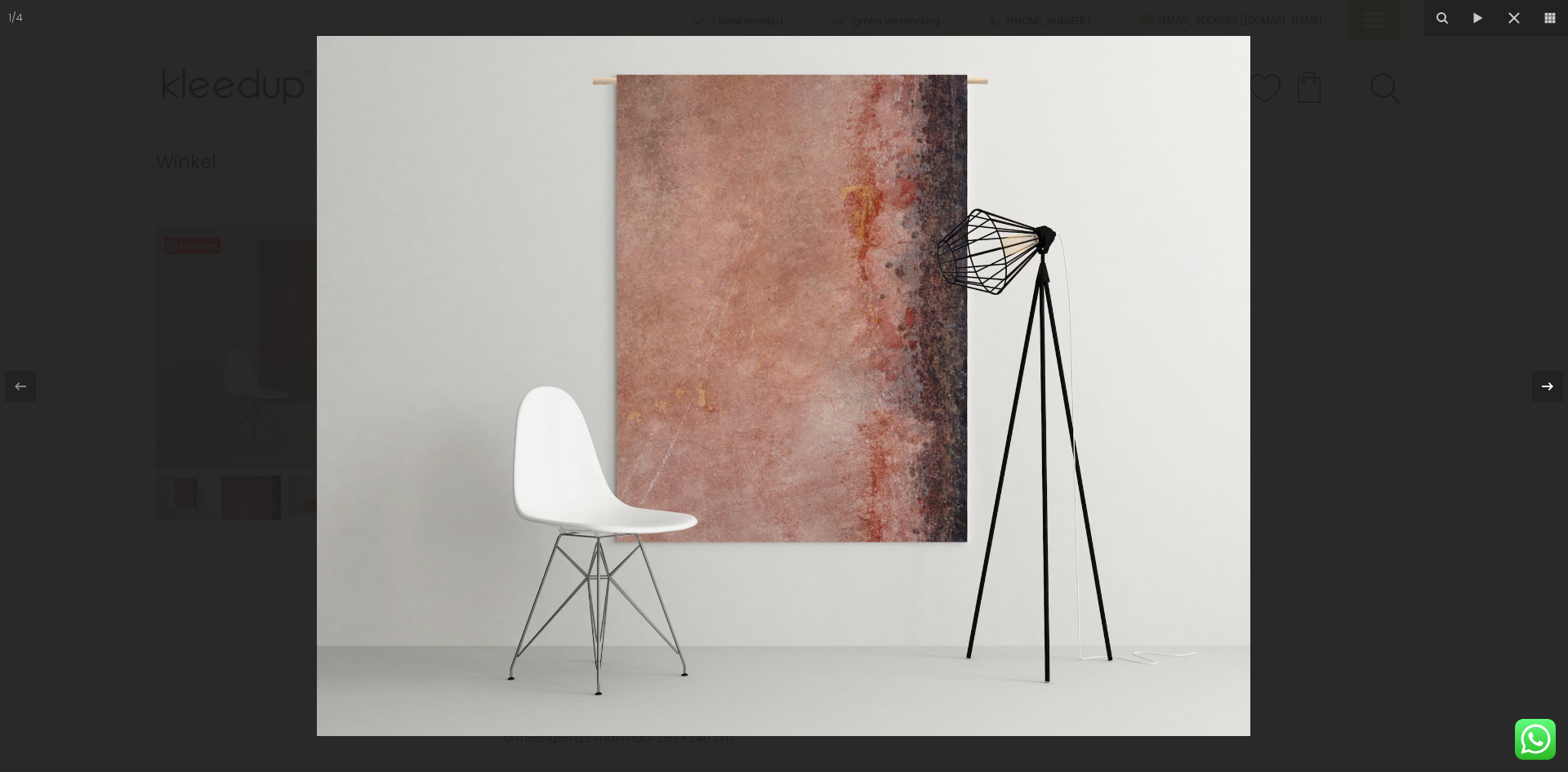
click at [1548, 387] on icon at bounding box center [1548, 386] width 20 height 20
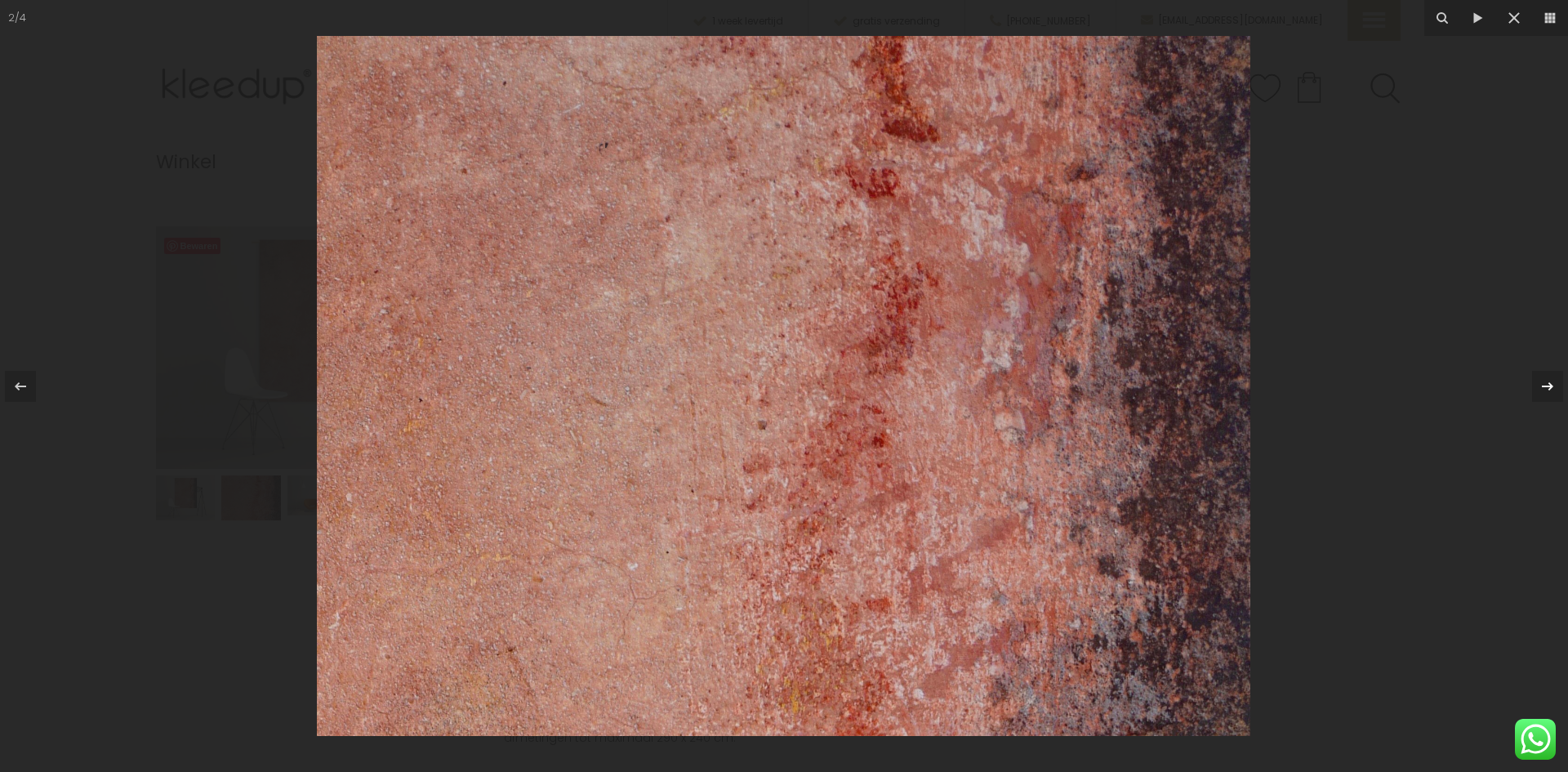
click at [1548, 387] on icon at bounding box center [1548, 386] width 20 height 20
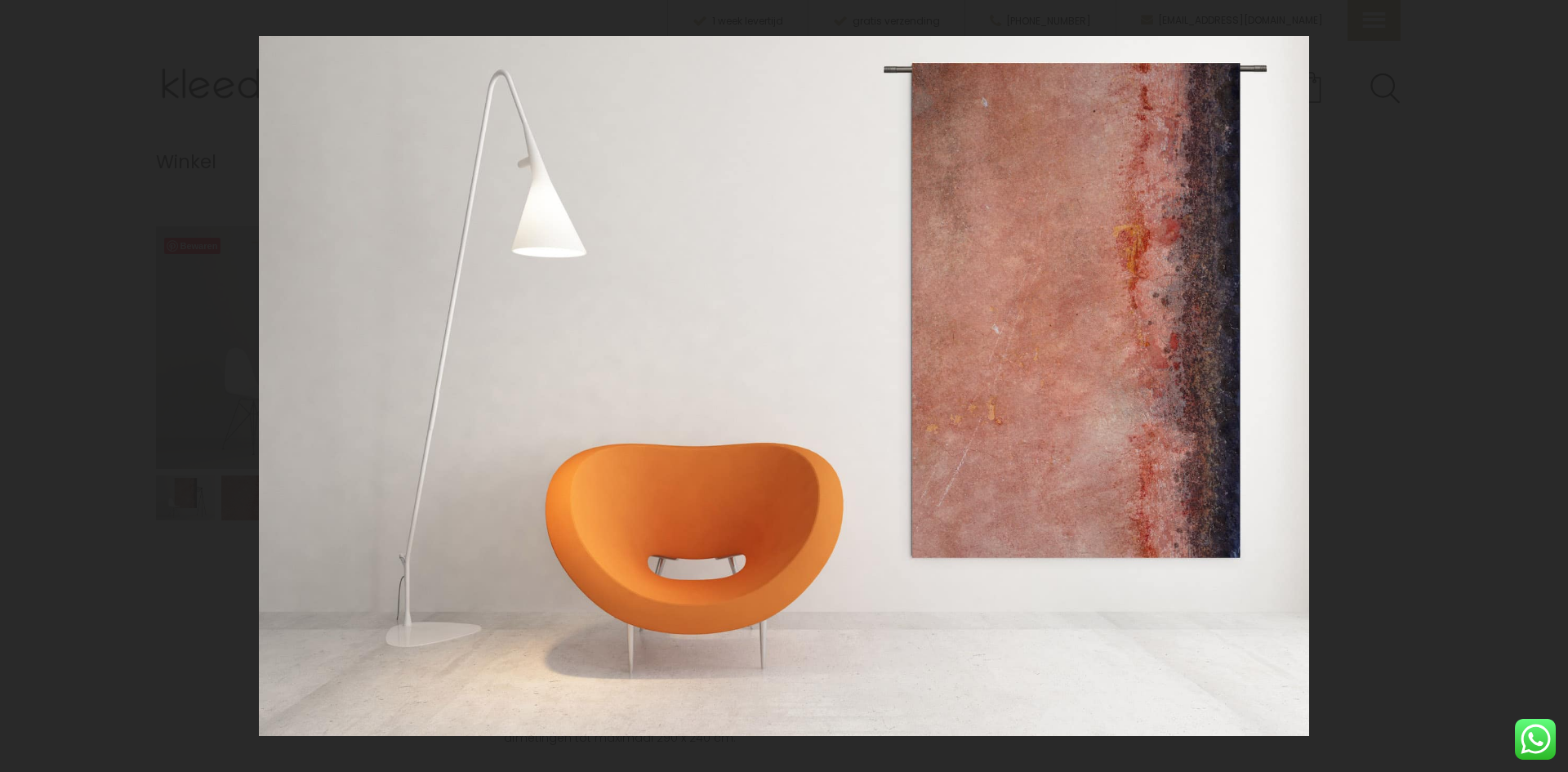
click at [1548, 387] on div "3 / 4" at bounding box center [784, 386] width 1568 height 772
click at [1548, 387] on icon at bounding box center [1548, 386] width 20 height 20
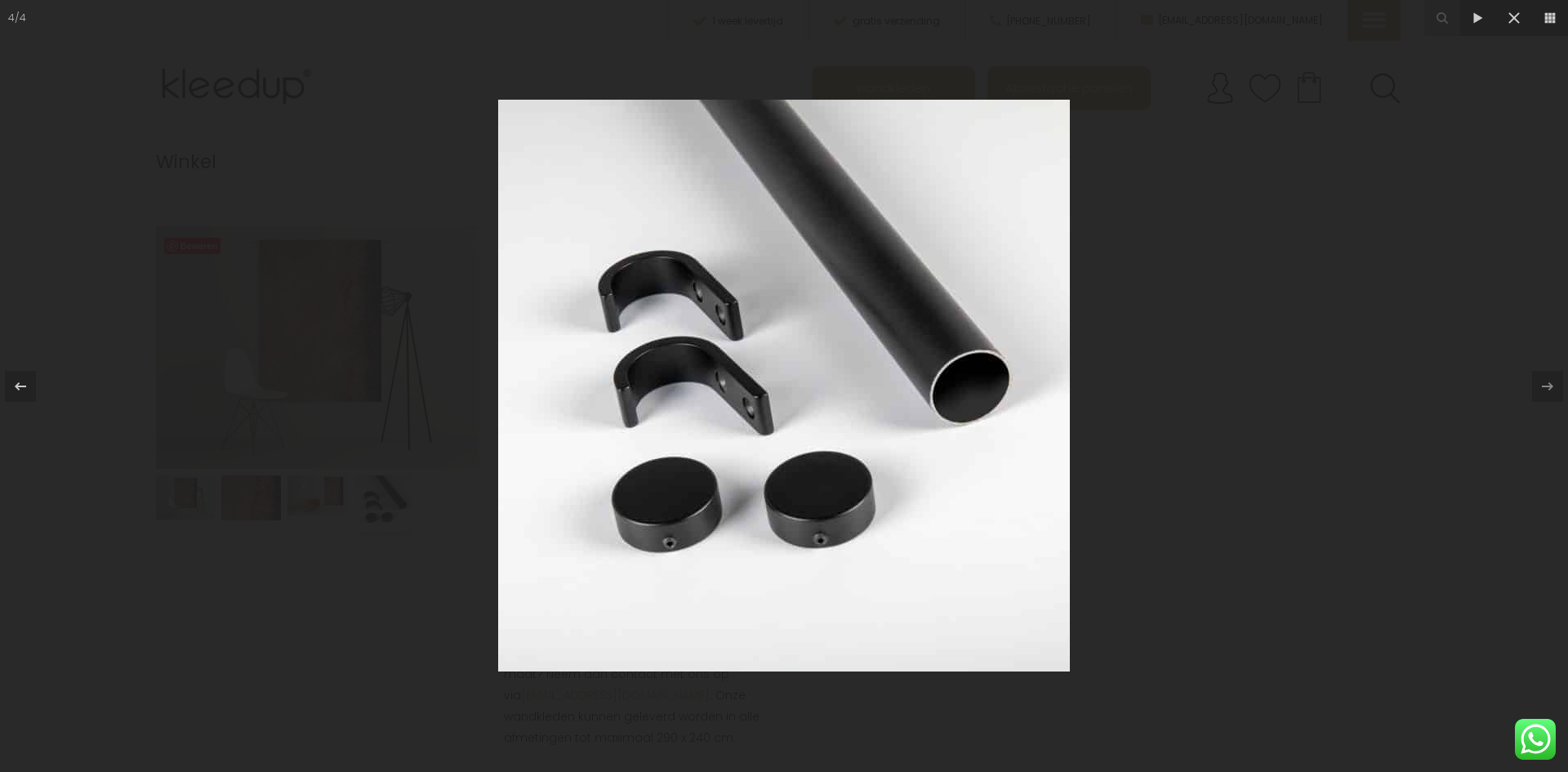
click at [1548, 387] on div "4 / 4" at bounding box center [784, 386] width 1568 height 772
click at [1515, 18] on icon at bounding box center [1514, 18] width 12 height 12
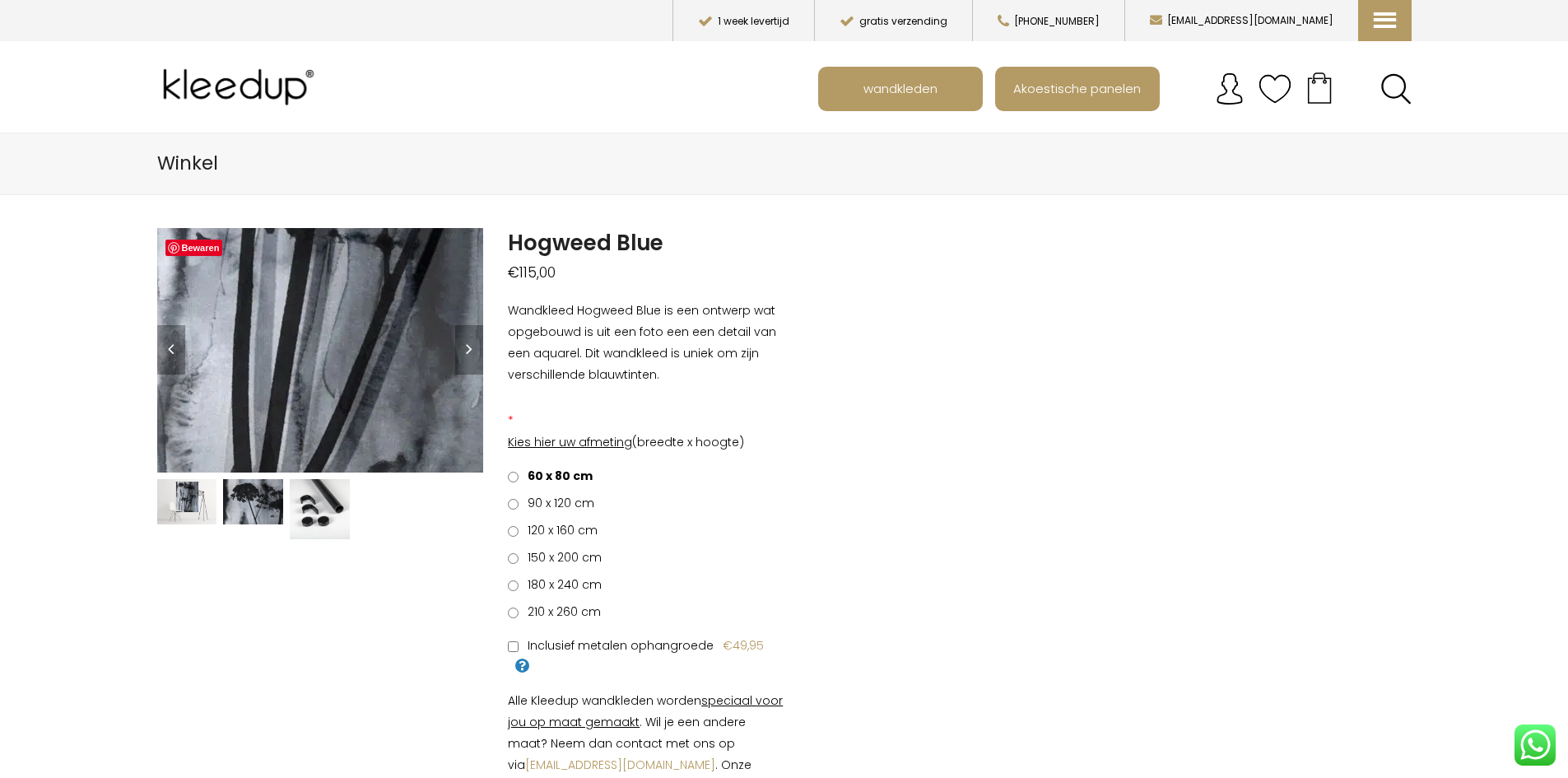
click at [321, 374] on img at bounding box center [312, 252] width 1647 height 1235
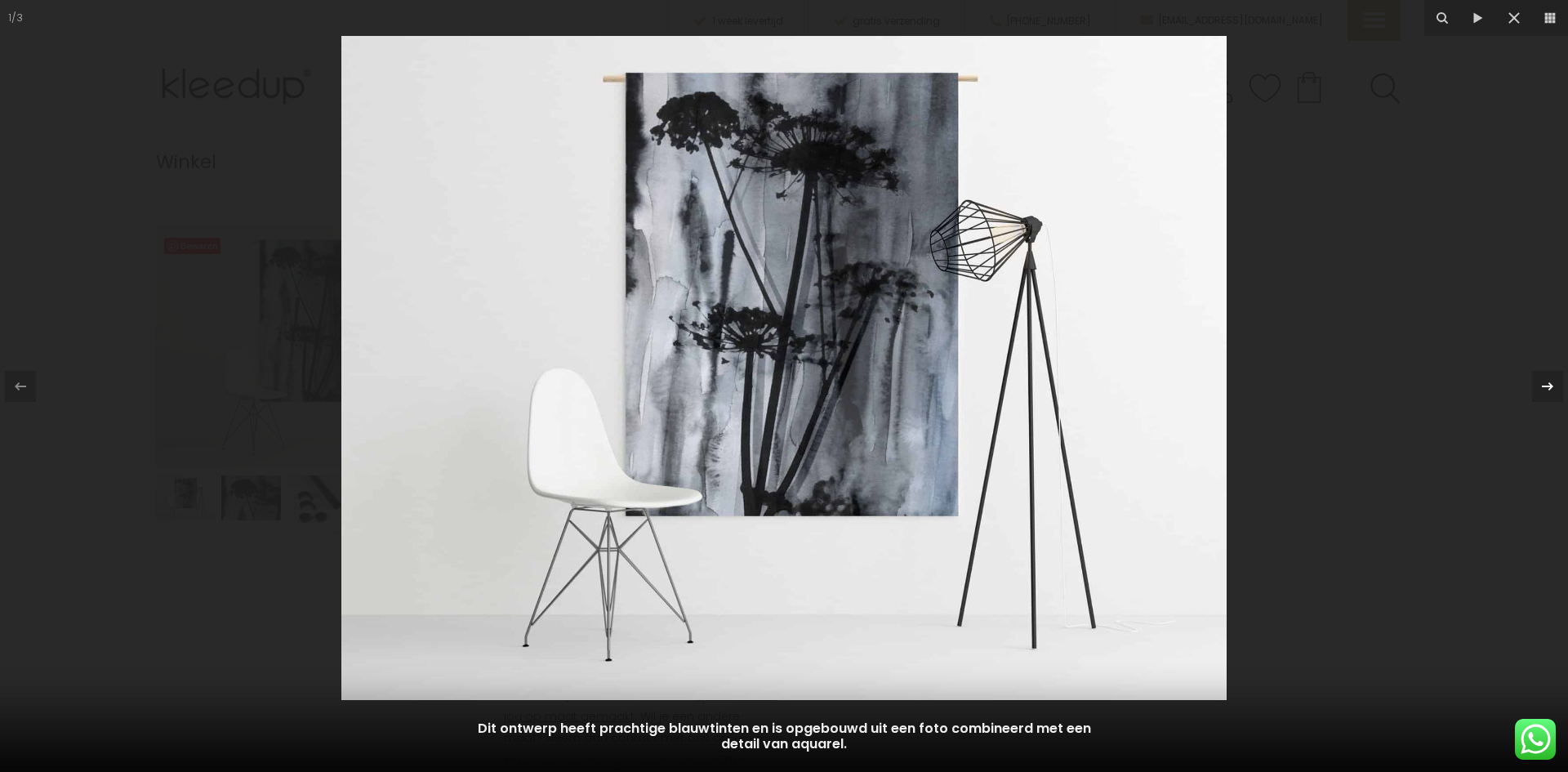
click at [1541, 387] on icon at bounding box center [1548, 386] width 20 height 20
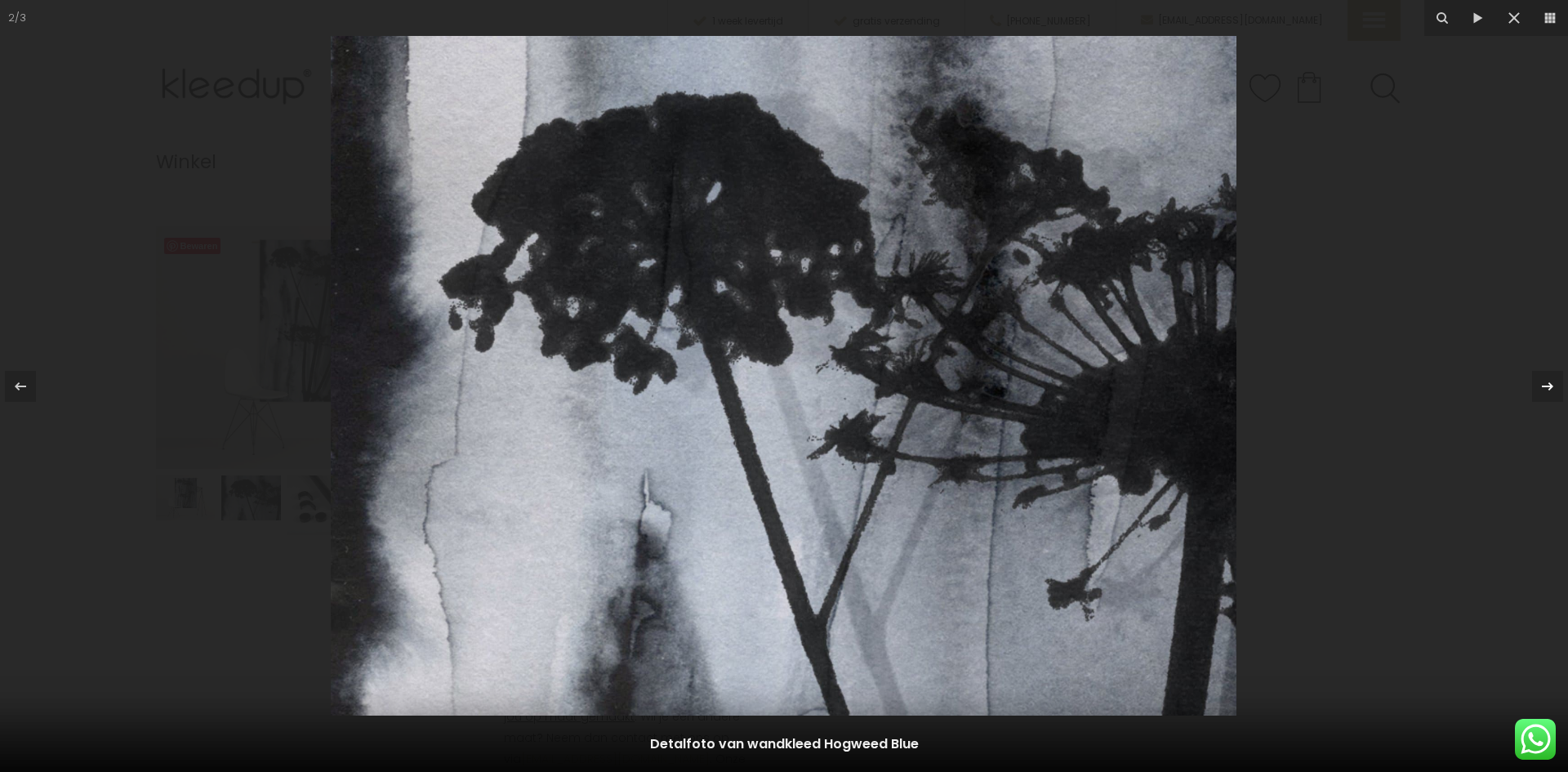
click at [1541, 387] on icon at bounding box center [1548, 386] width 20 height 20
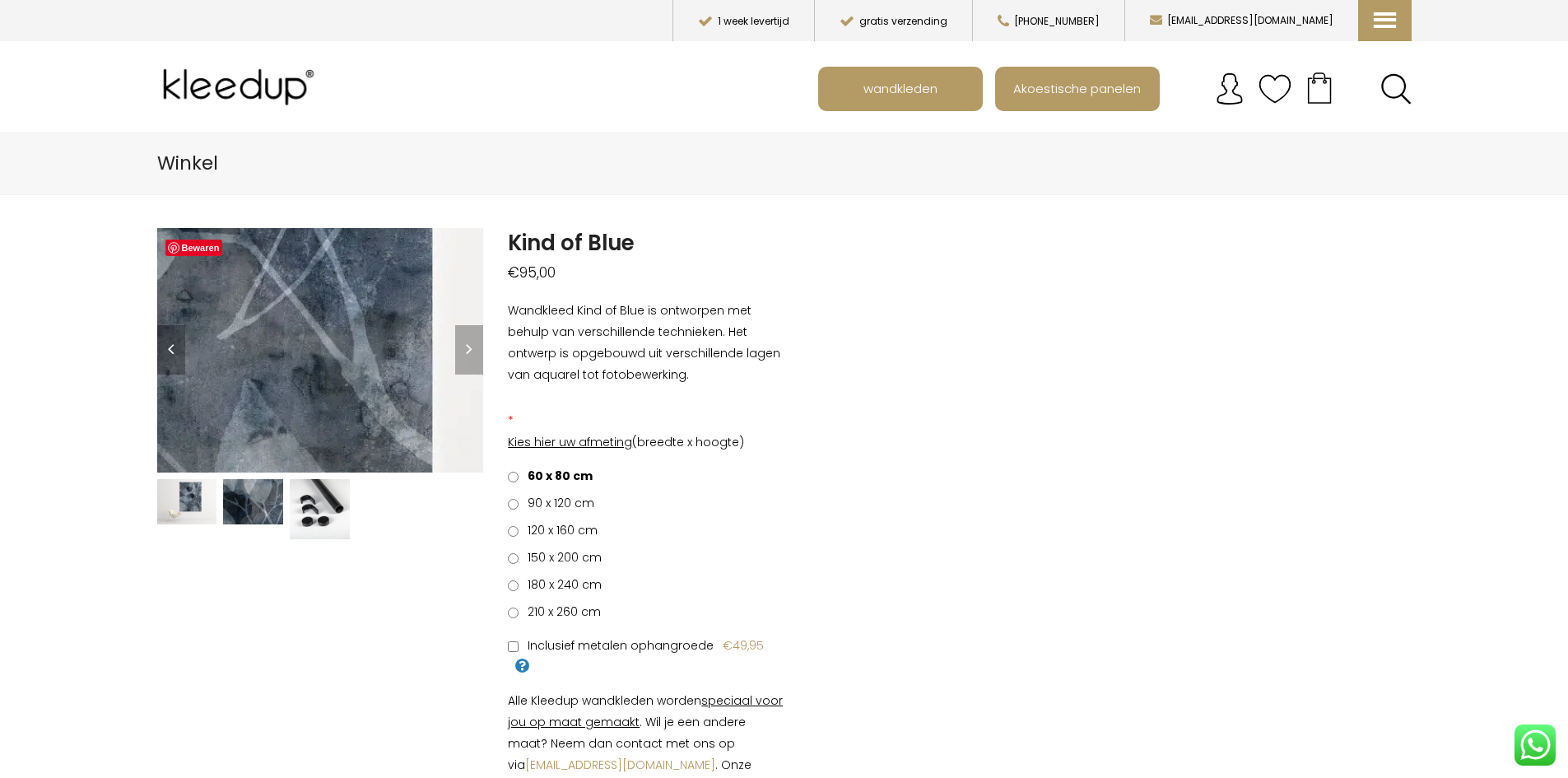
click at [392, 357] on img at bounding box center [29, 321] width 1647 height 1235
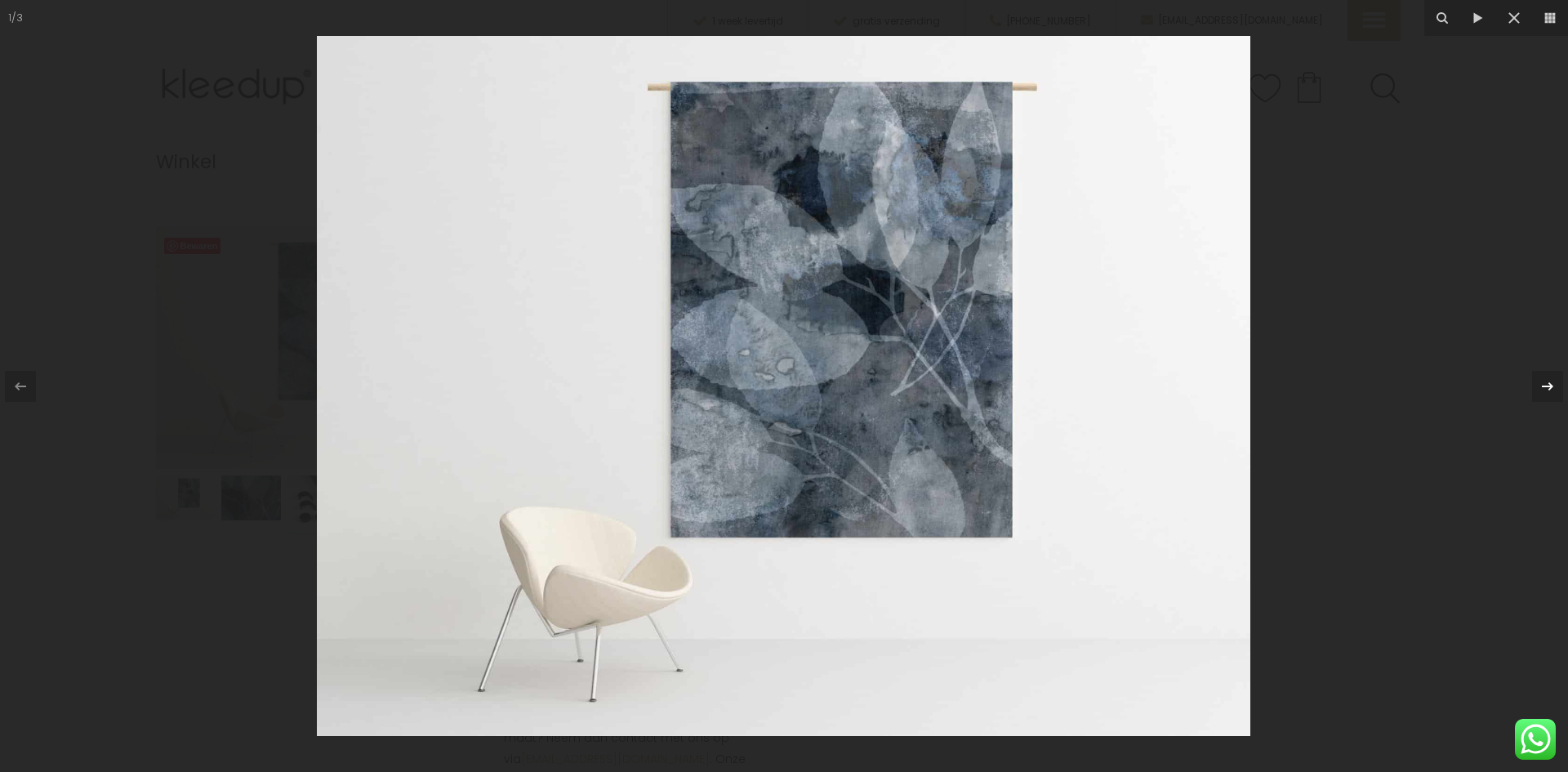
click at [1549, 390] on icon at bounding box center [1548, 386] width 20 height 20
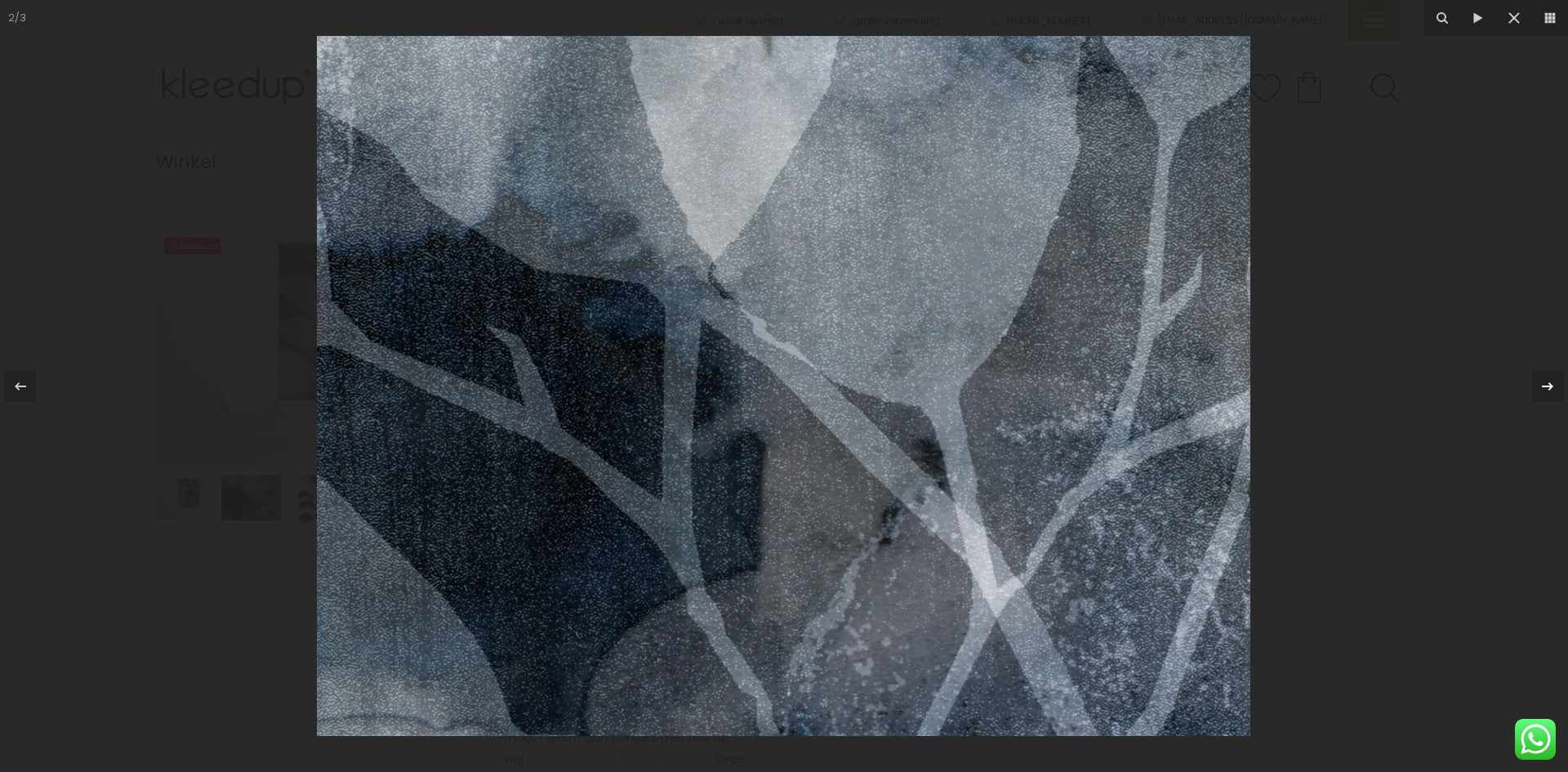
click at [1549, 390] on icon at bounding box center [1548, 386] width 20 height 20
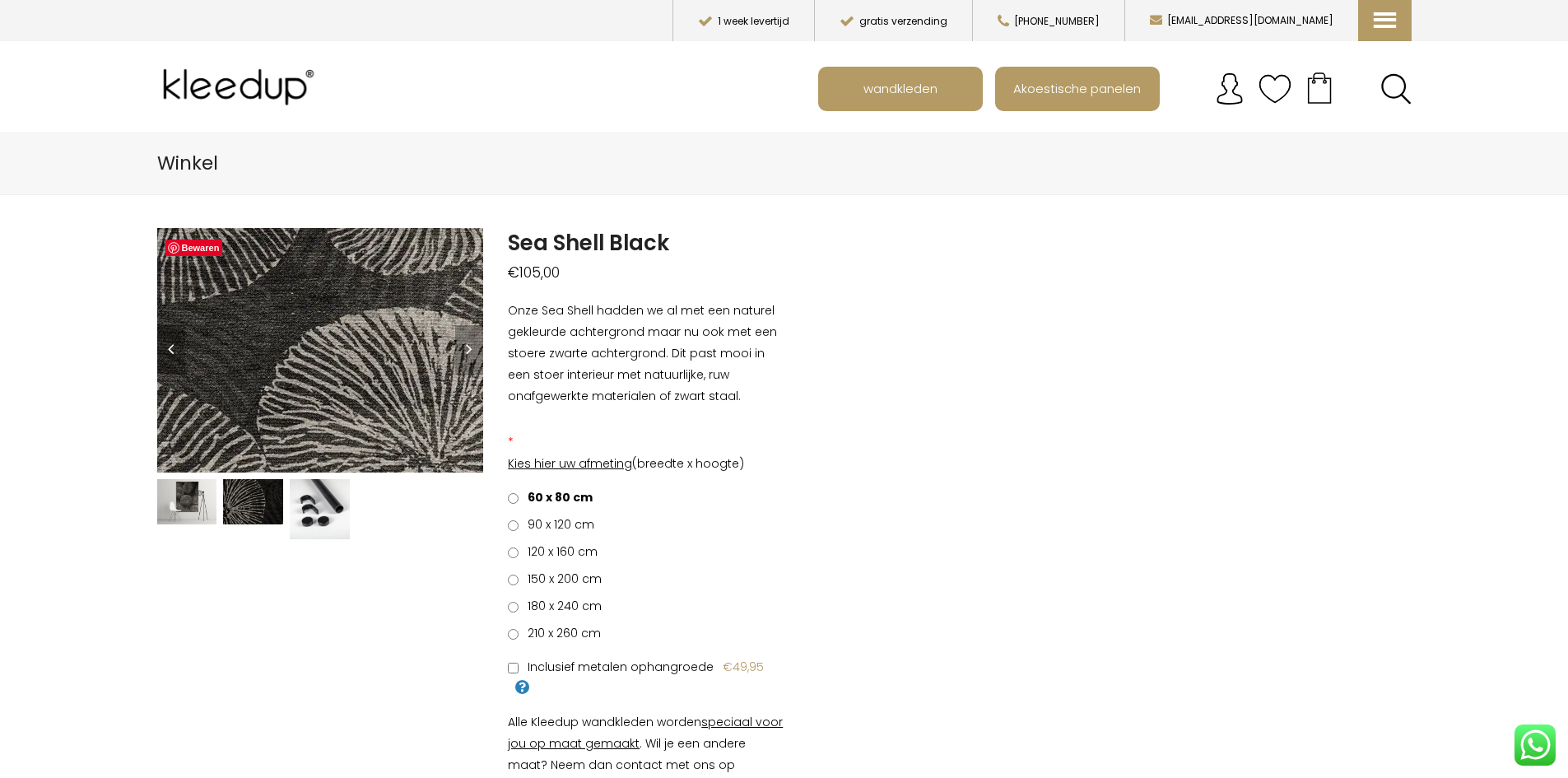
click at [357, 383] on img at bounding box center [168, 214] width 1647 height 1235
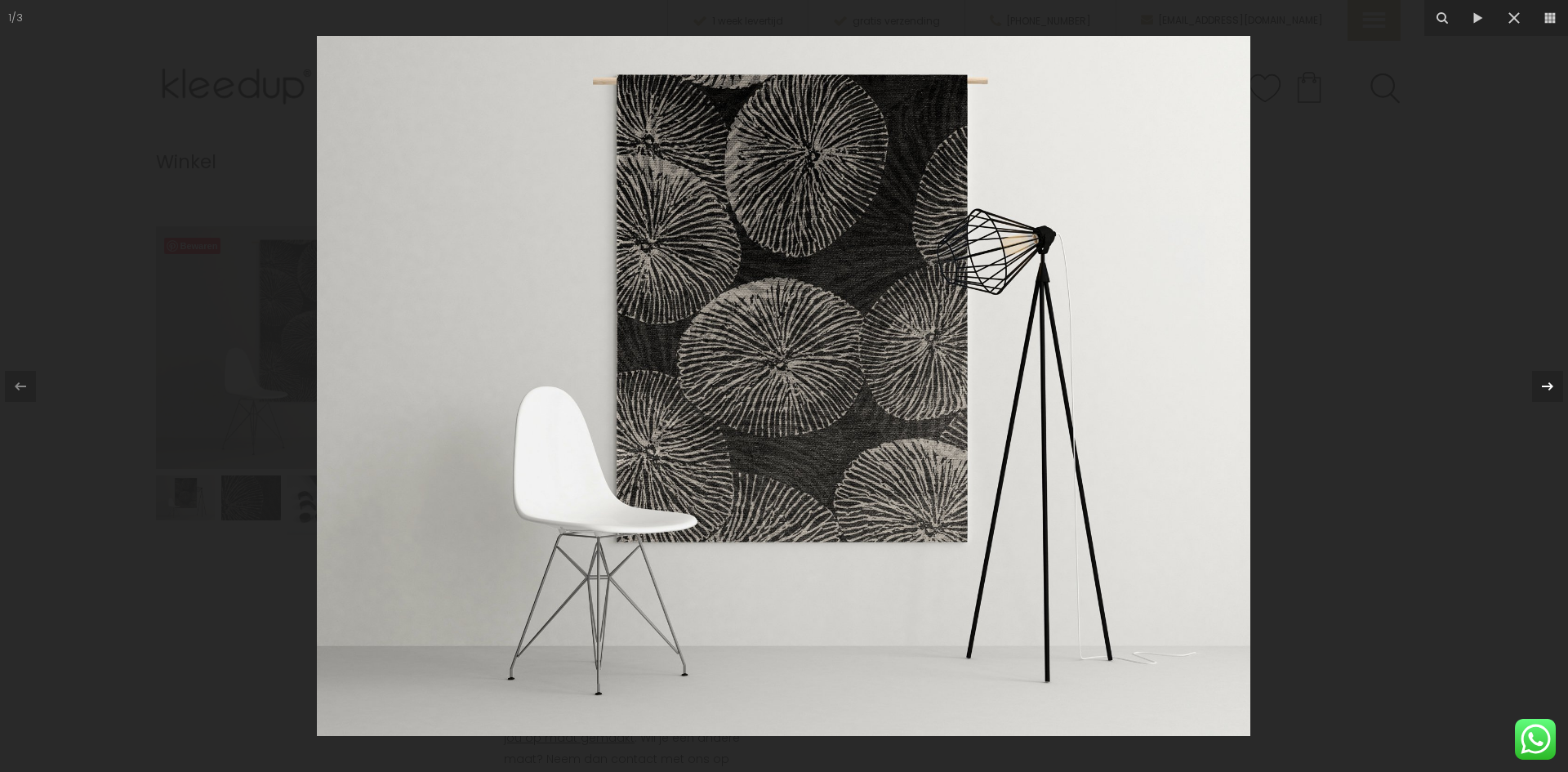
click at [1545, 381] on icon at bounding box center [1548, 386] width 20 height 20
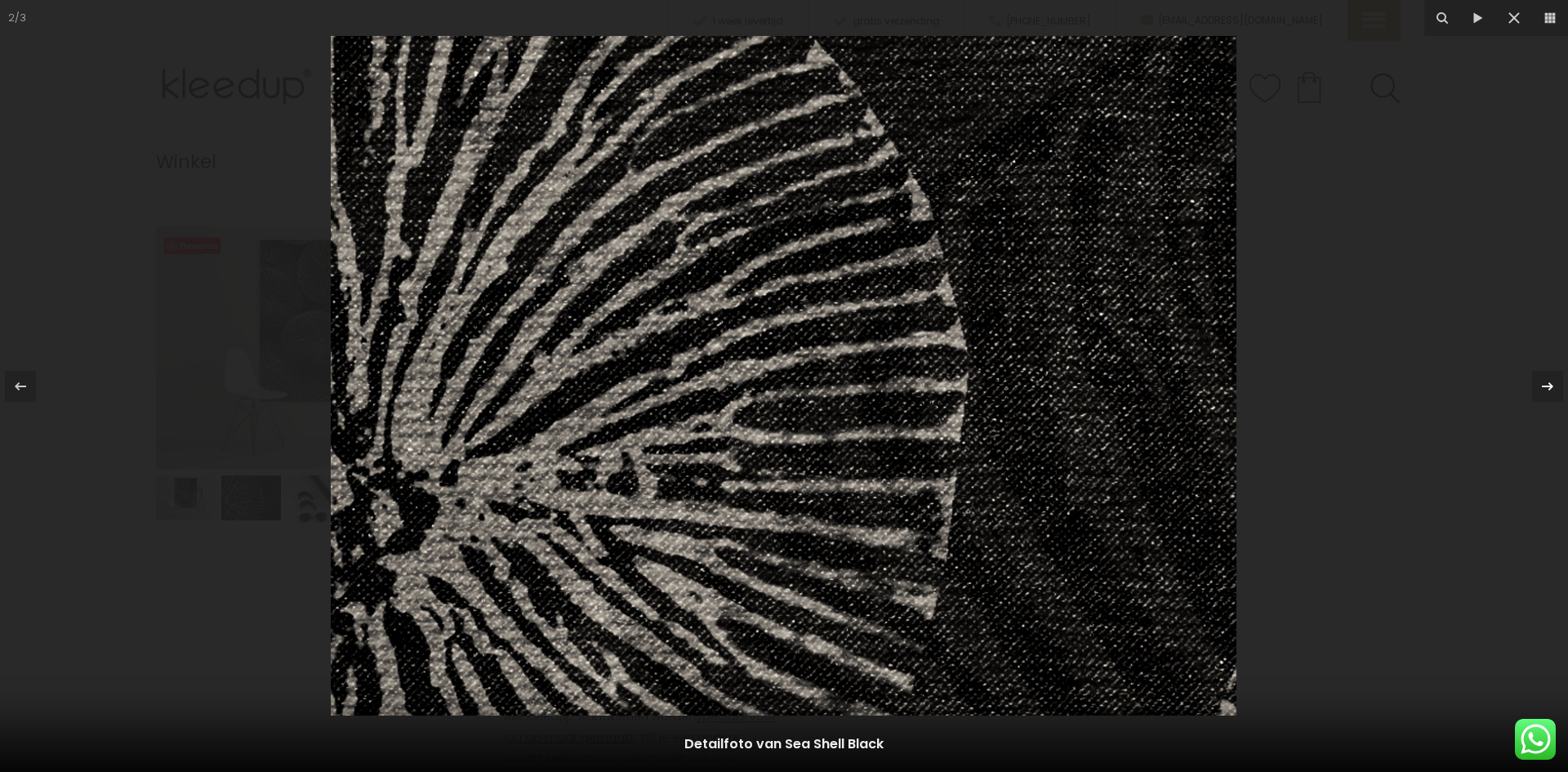
click at [1545, 381] on icon at bounding box center [1548, 386] width 20 height 20
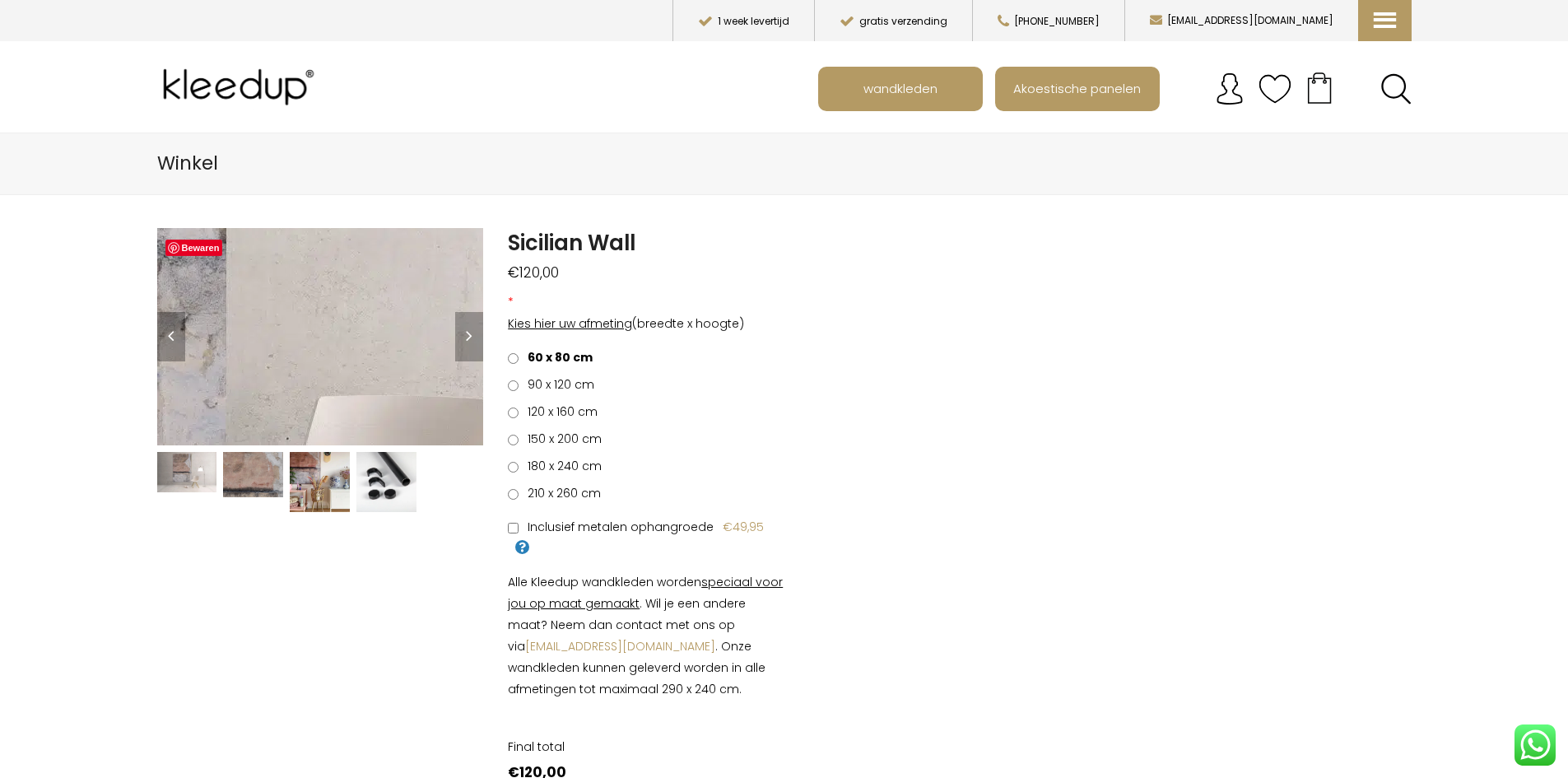
click at [356, 350] on img at bounding box center [31, 244] width 2470 height 1646
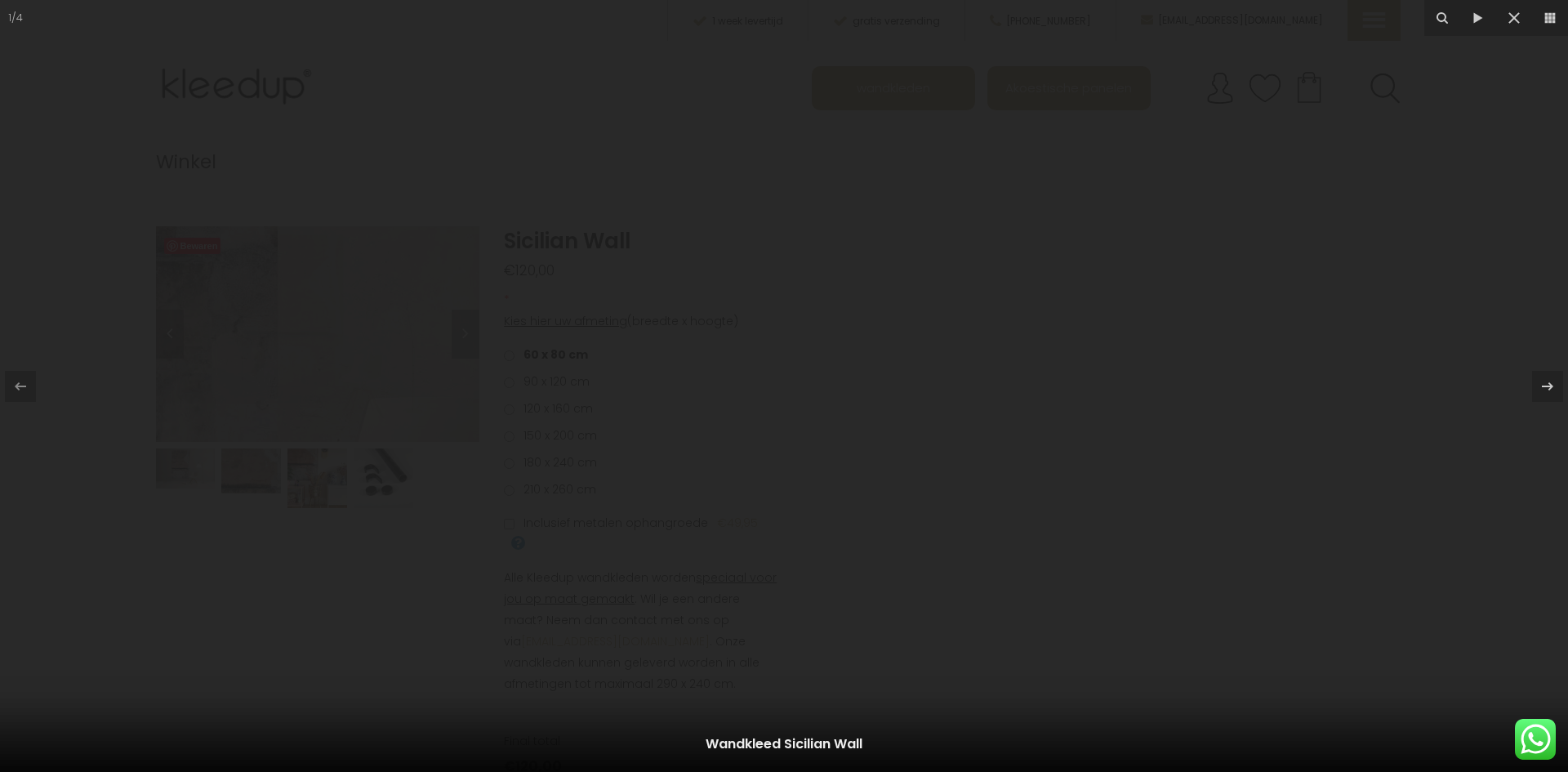
click at [0, 0] on img at bounding box center [0, 0] width 0 height 0
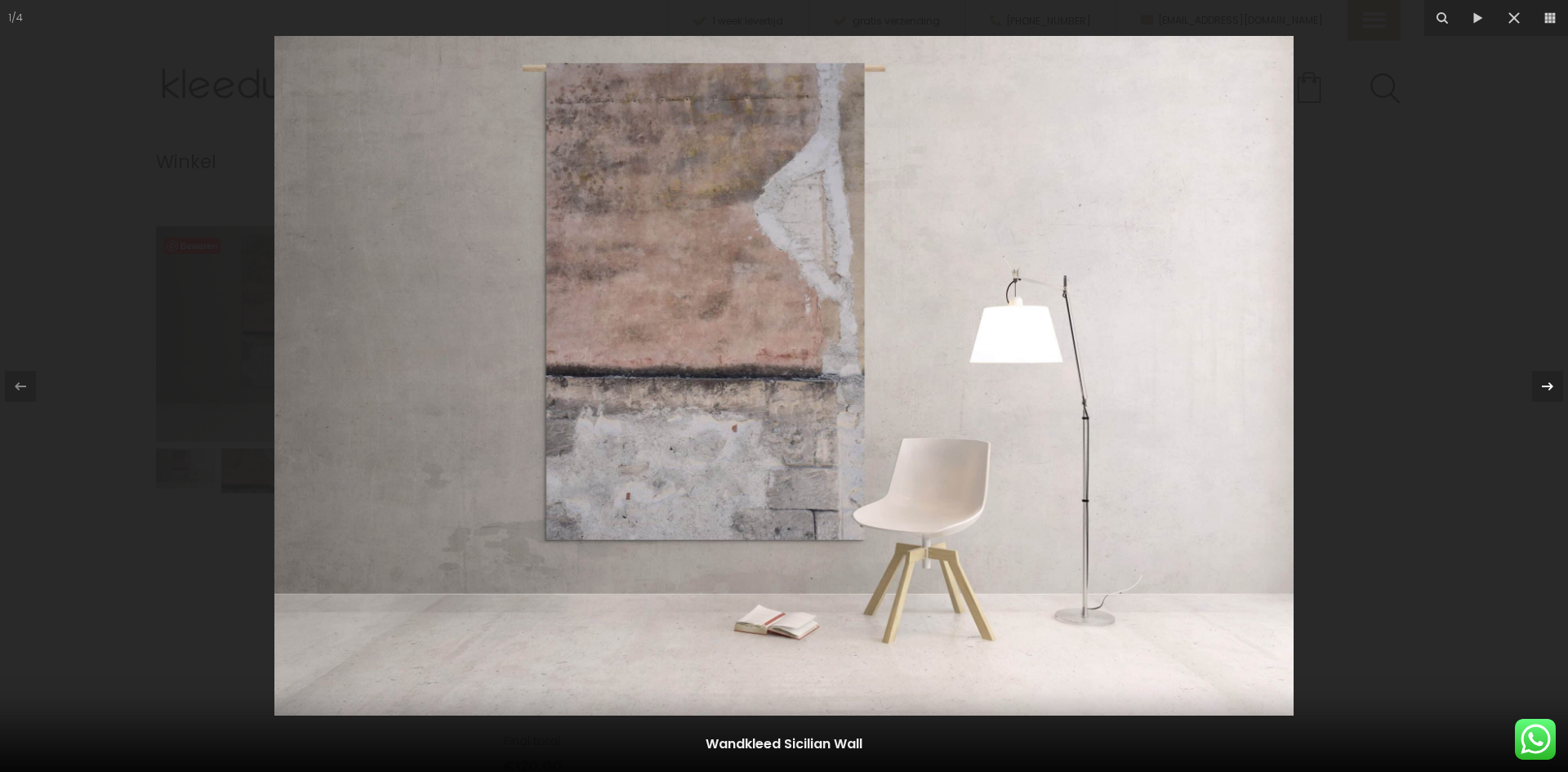
click at [1545, 384] on icon at bounding box center [1548, 386] width 20 height 20
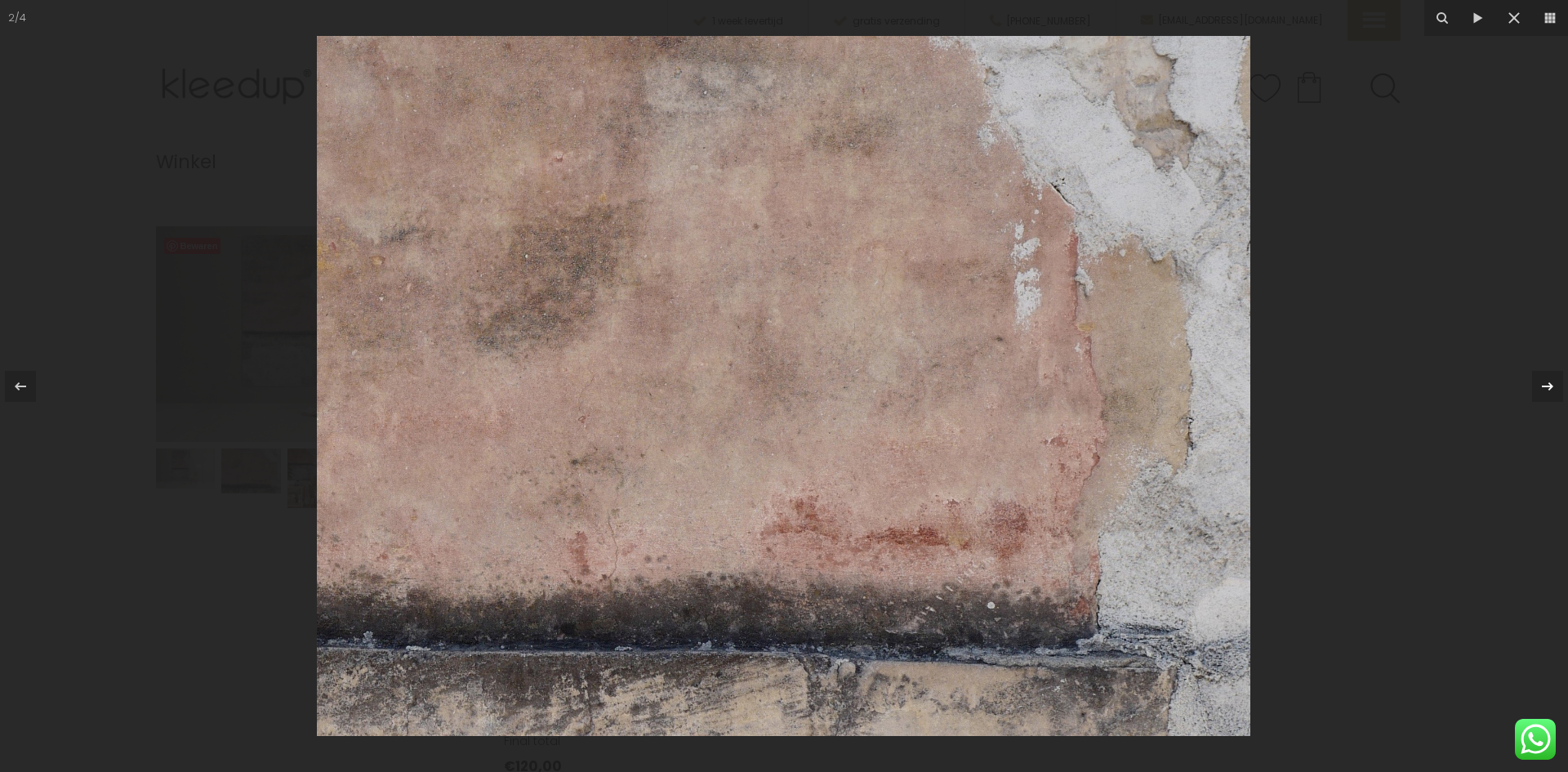
click at [1545, 384] on icon at bounding box center [1548, 386] width 20 height 20
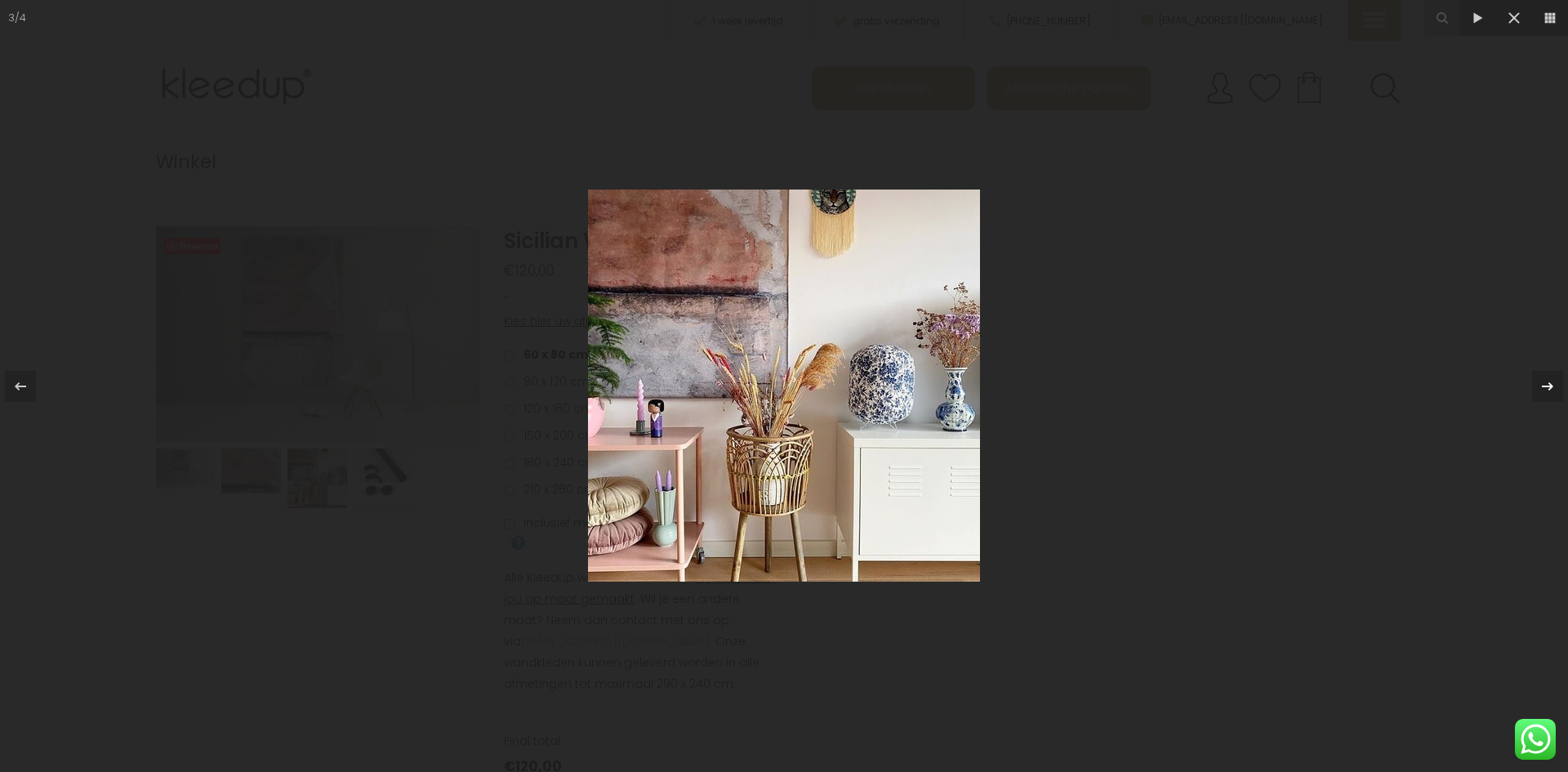
click at [1545, 383] on icon at bounding box center [1548, 386] width 20 height 20
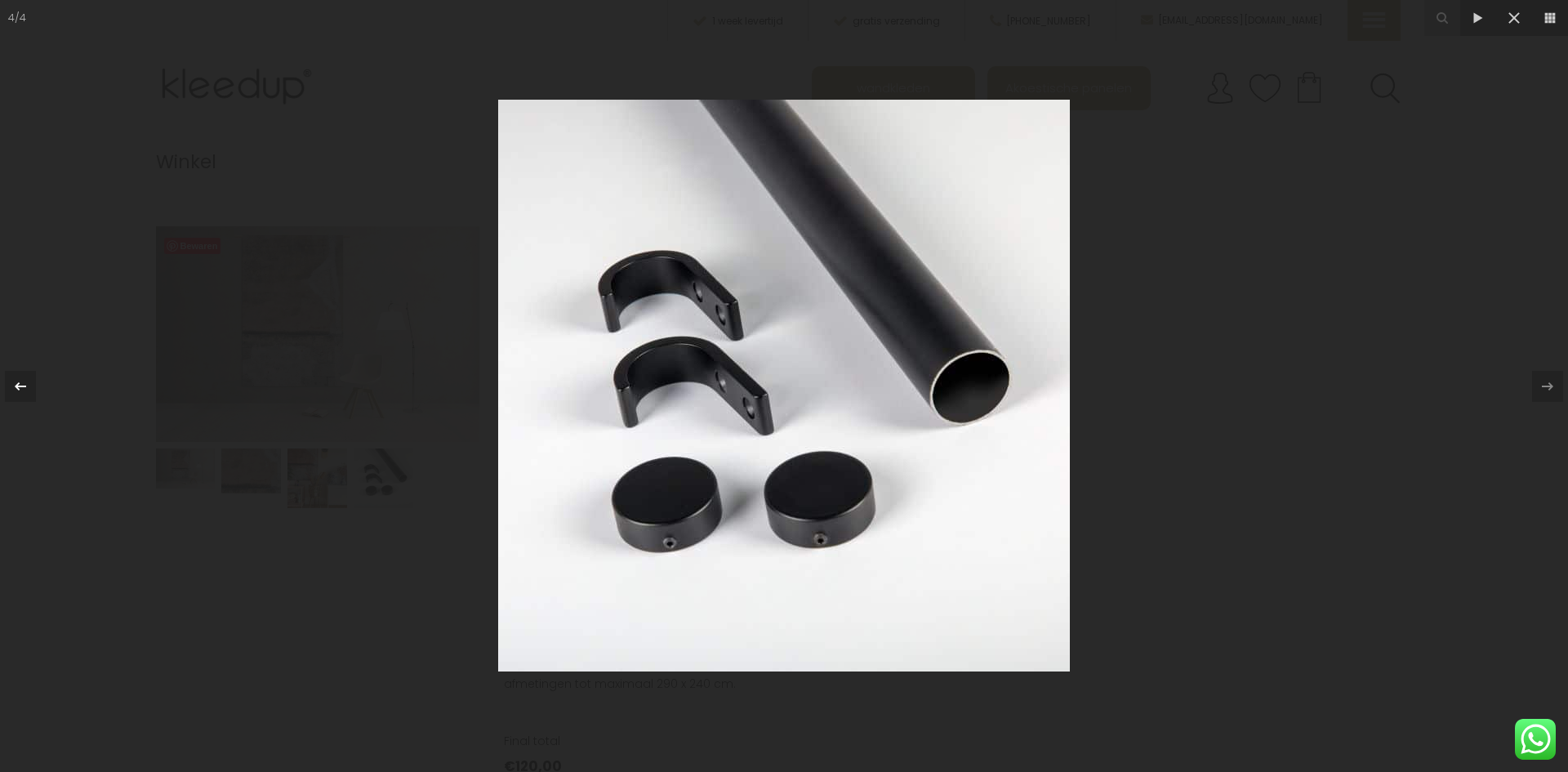
click at [23, 386] on icon at bounding box center [20, 385] width 12 height 8
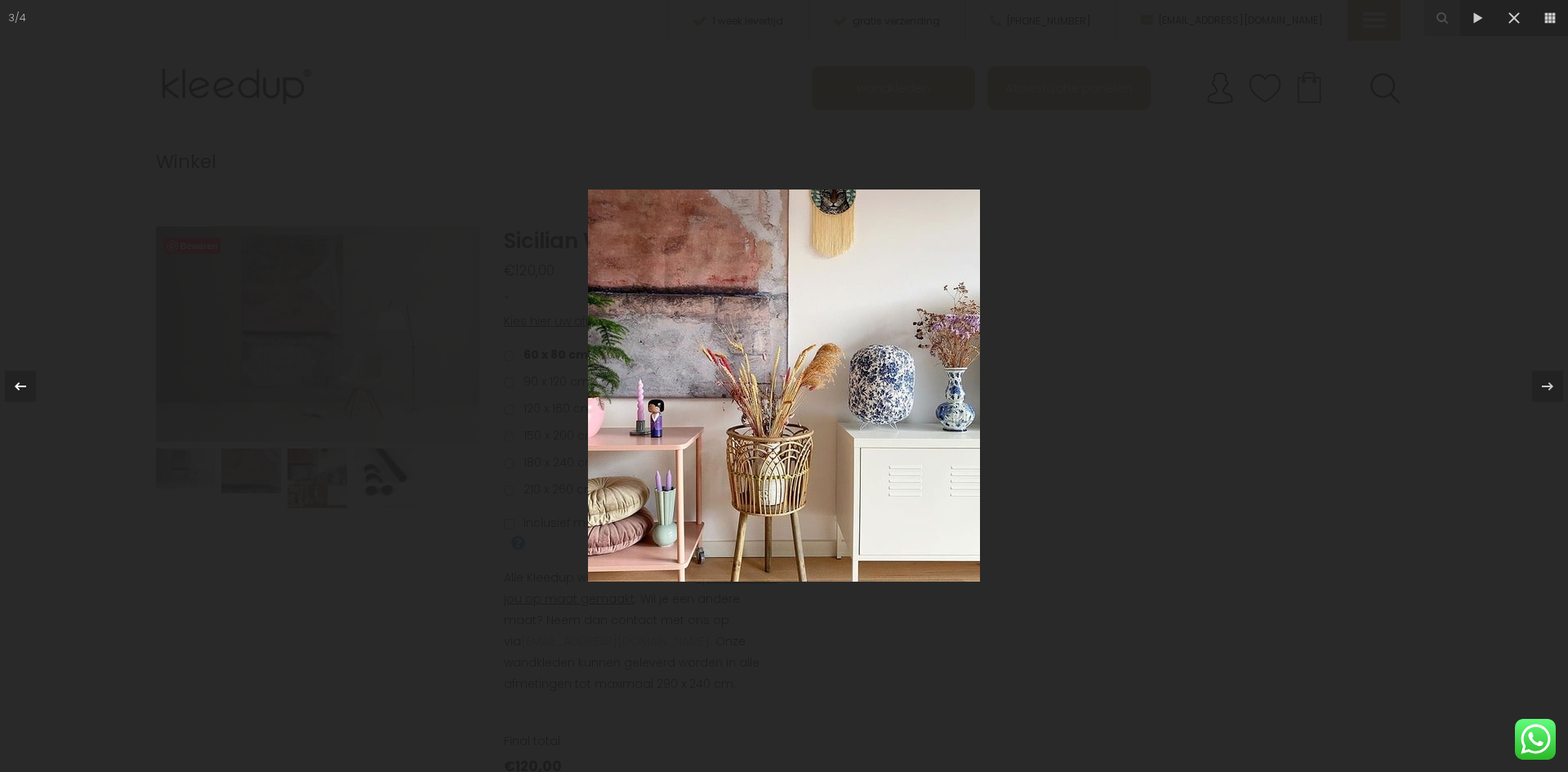
click at [18, 393] on icon at bounding box center [20, 386] width 20 height 20
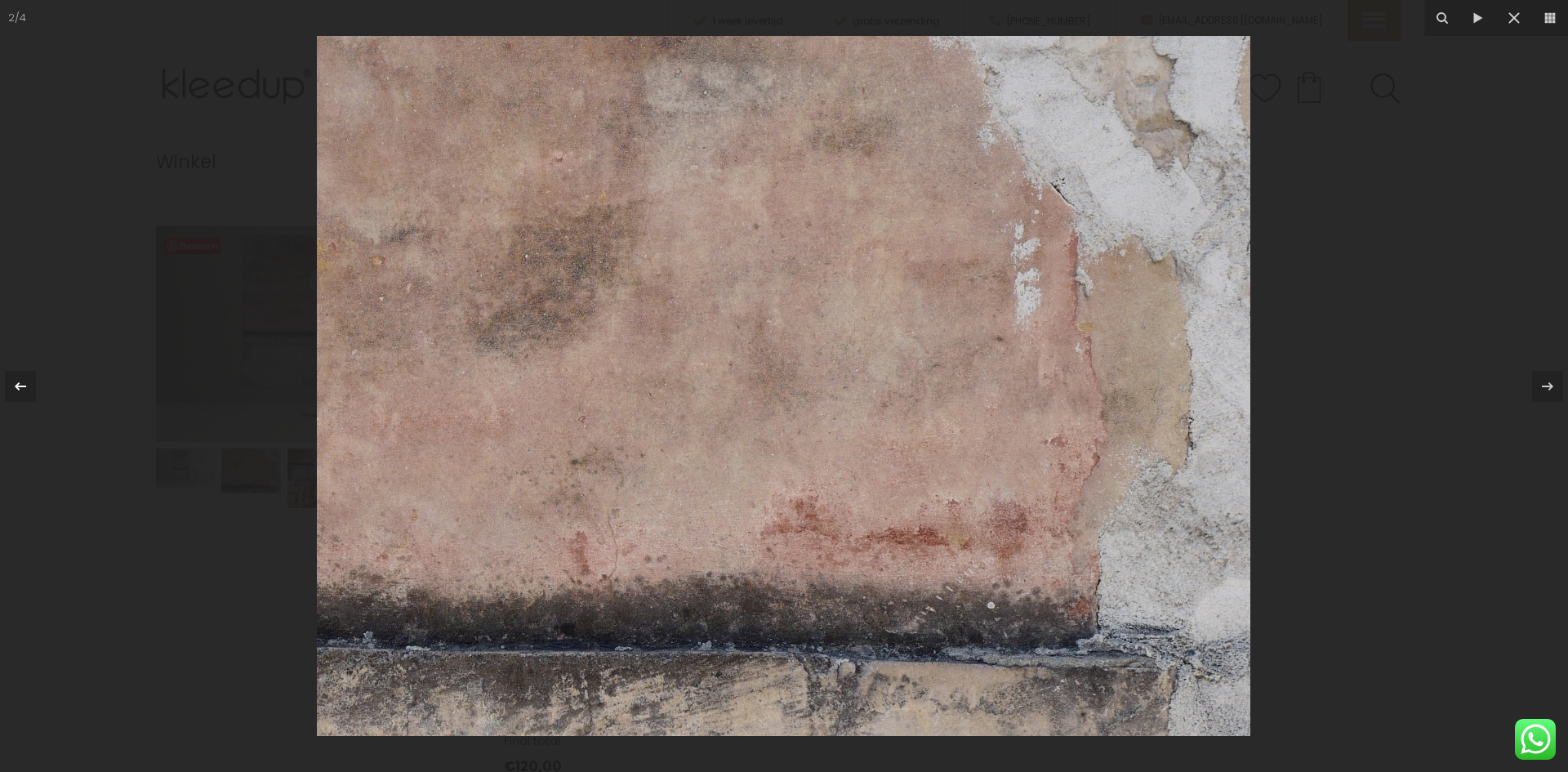
click at [18, 393] on icon at bounding box center [20, 386] width 20 height 20
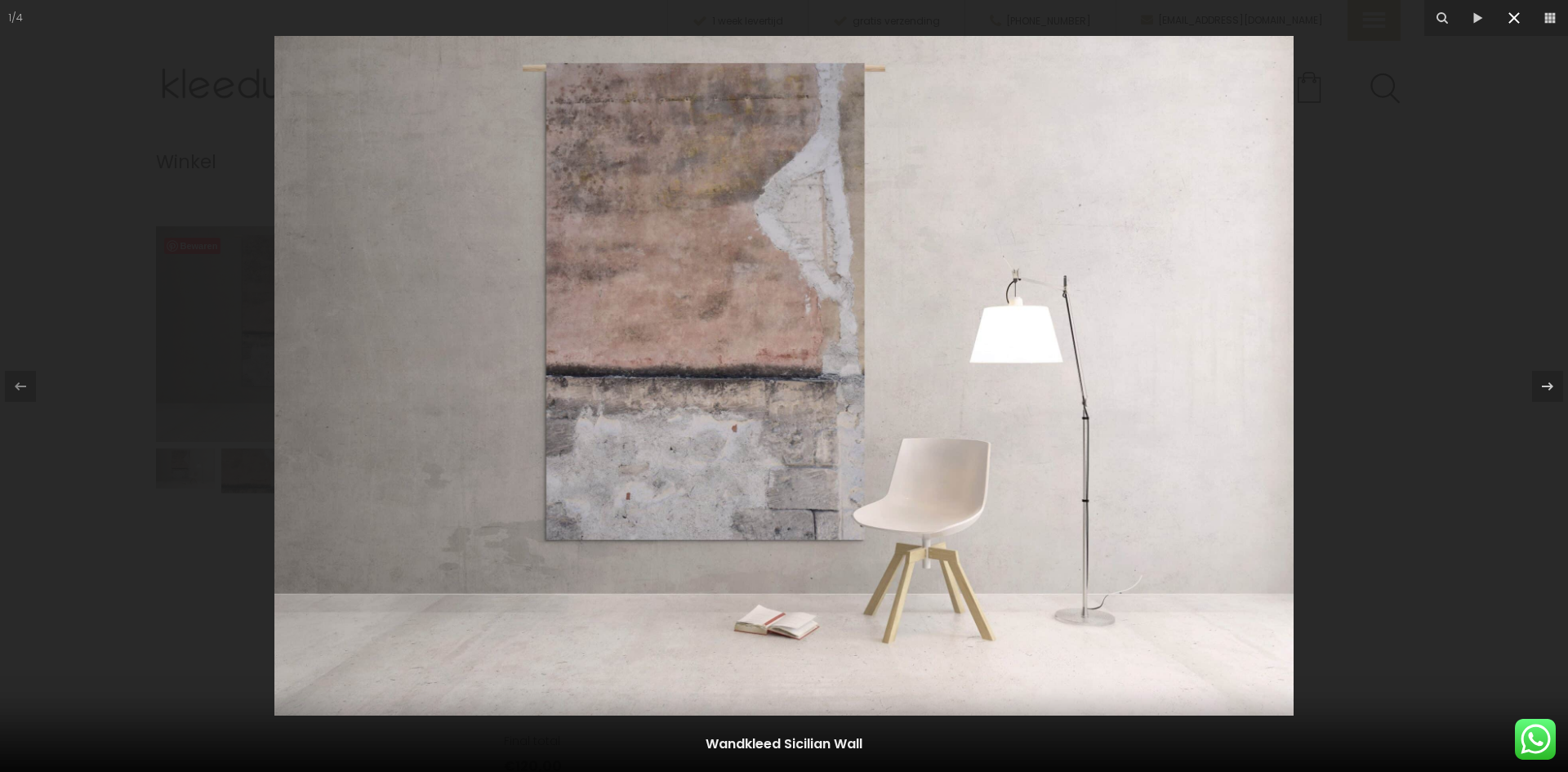
click at [1515, 23] on icon at bounding box center [1514, 18] width 20 height 20
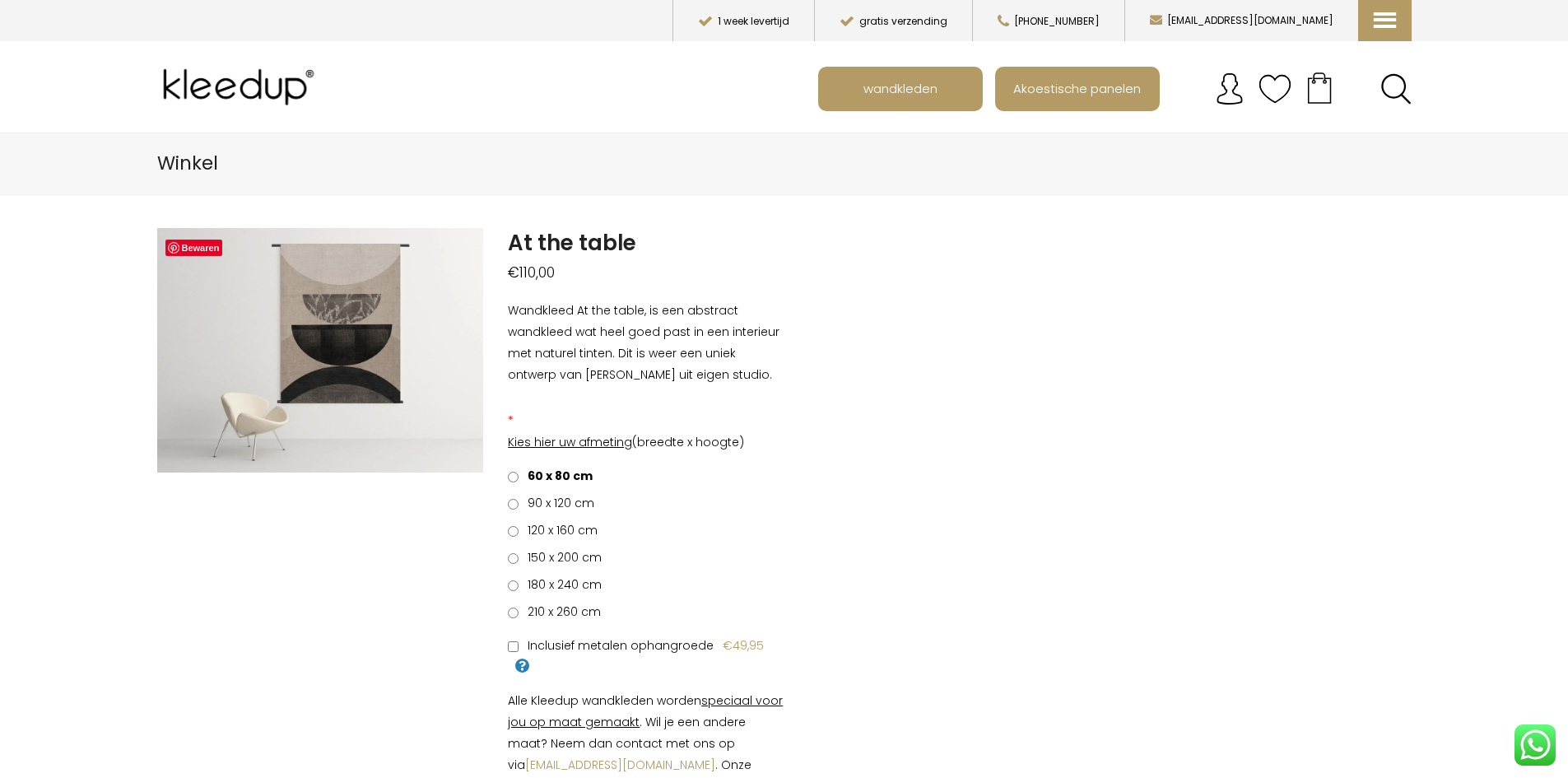
click at [559, 503] on span "90 x 120 cm" at bounding box center [558, 503] width 73 height 16
